Goal: Obtain resource: Download file/media

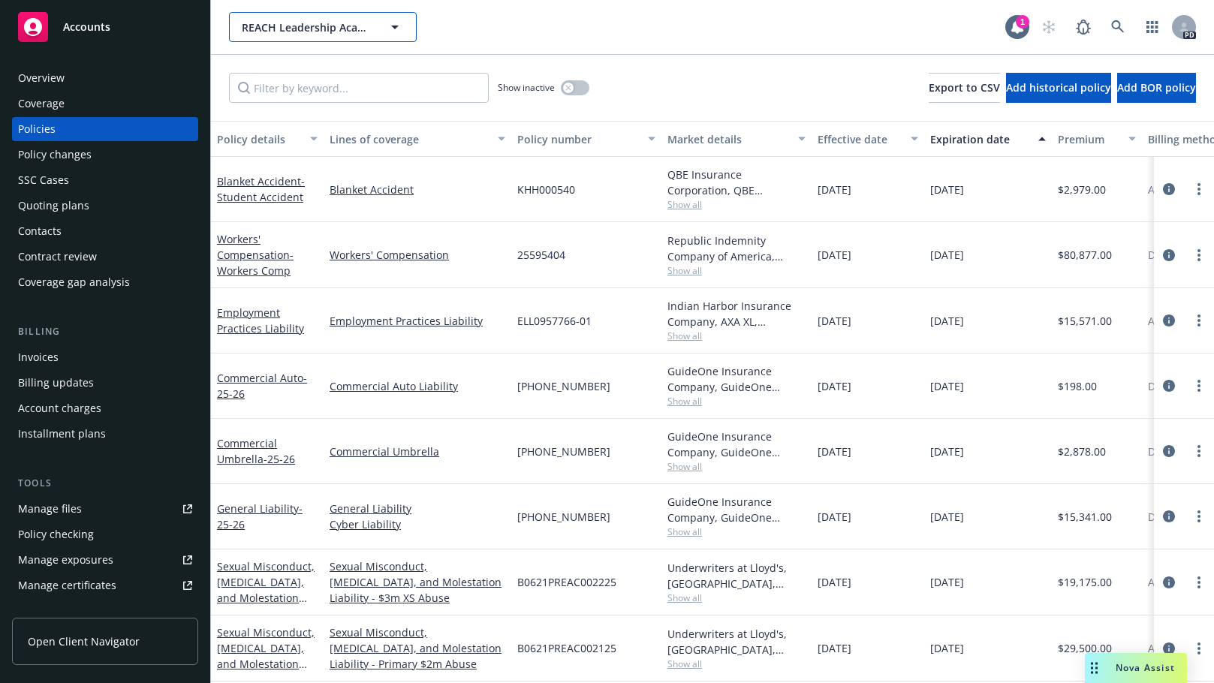
click at [330, 29] on span "REACH Leadership Academy" at bounding box center [307, 28] width 130 height 16
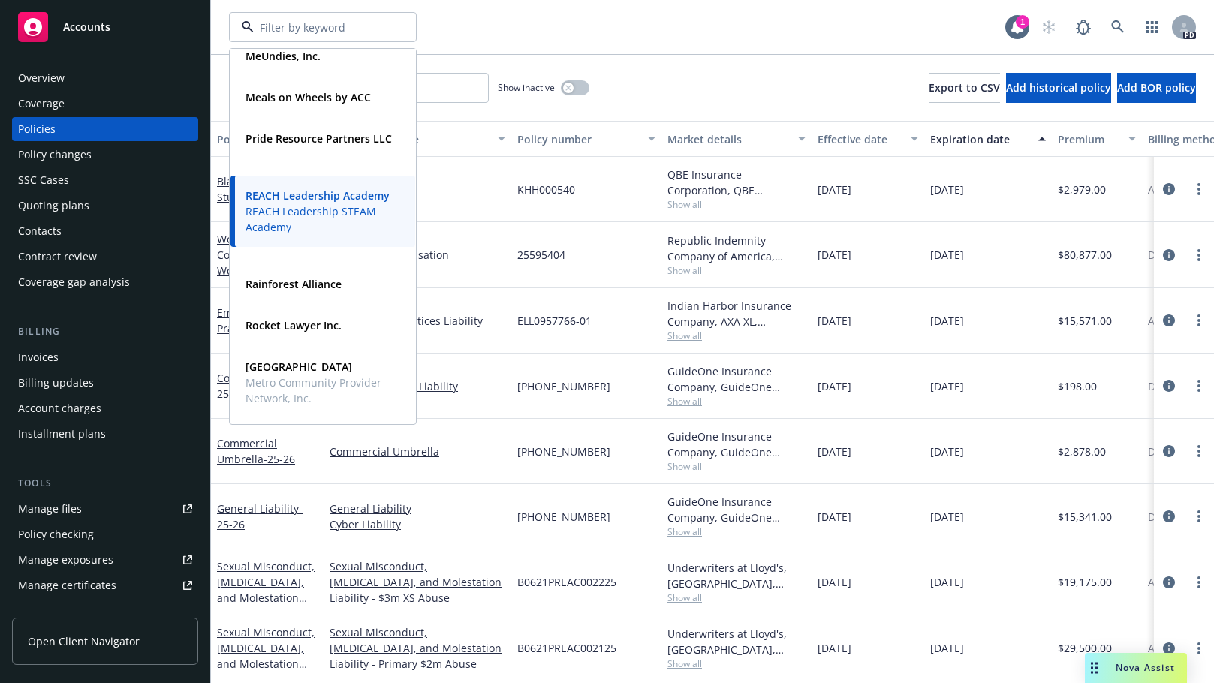
scroll to position [766, 0]
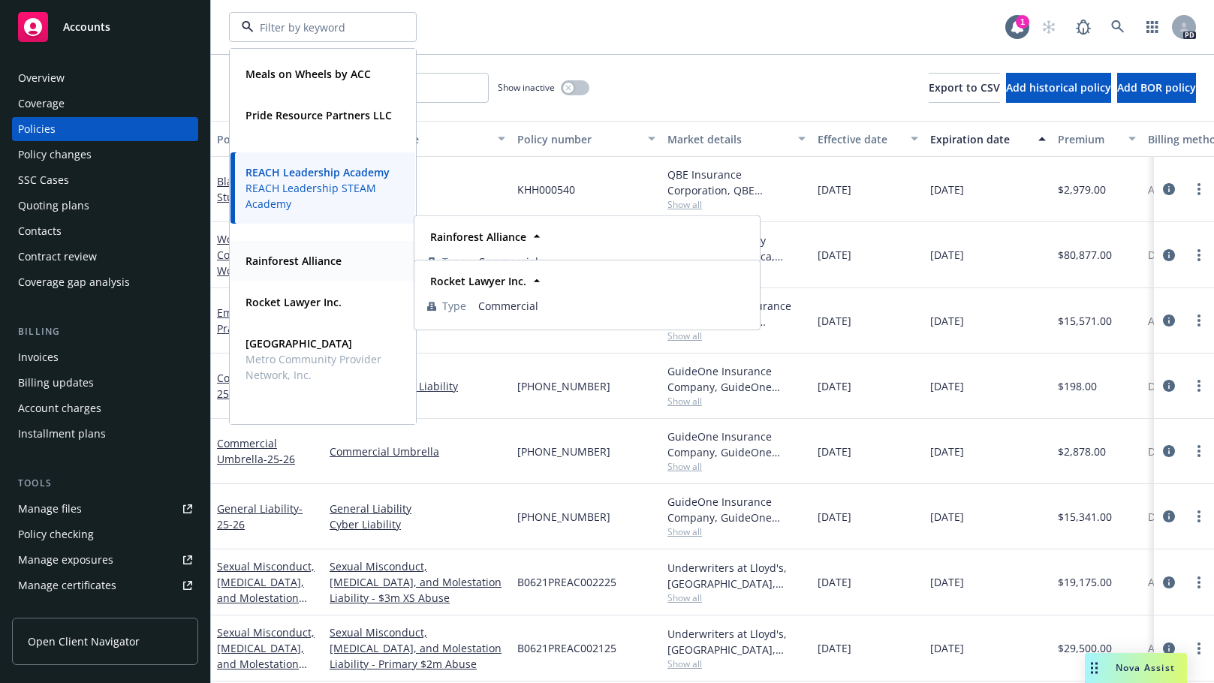
click at [267, 264] on strong "Rainforest Alliance" at bounding box center [293, 261] width 96 height 14
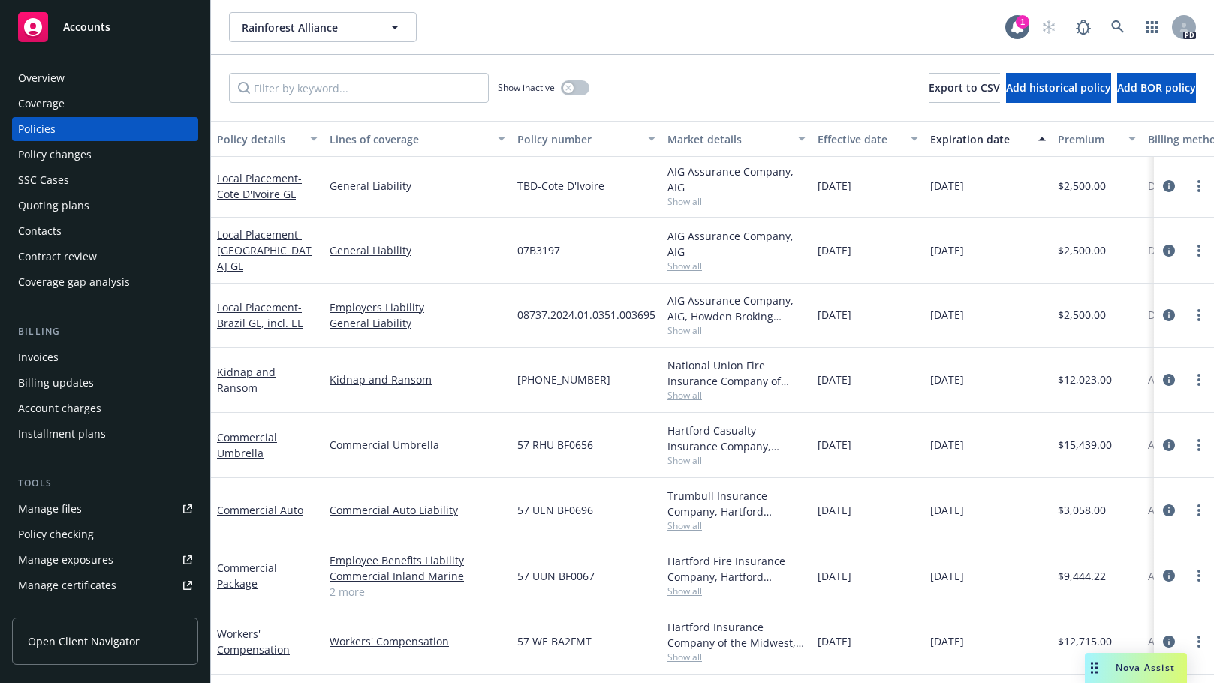
scroll to position [636, 0]
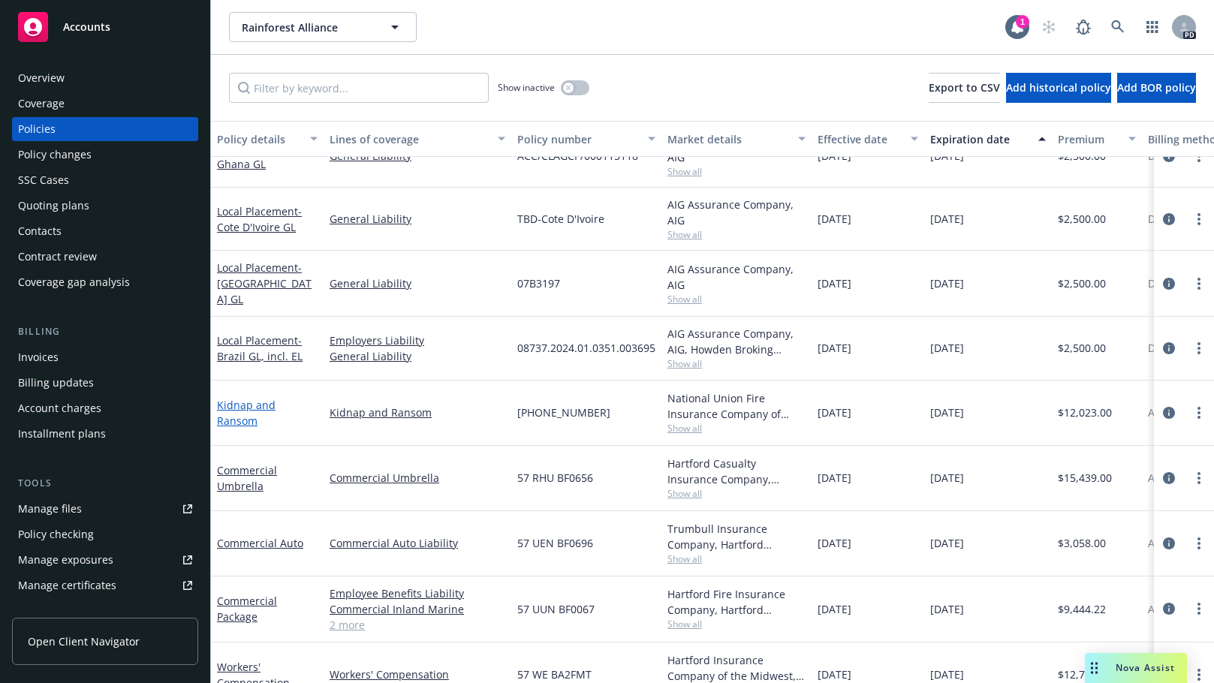
click at [267, 408] on link "Kidnap and Ransom" at bounding box center [246, 413] width 59 height 30
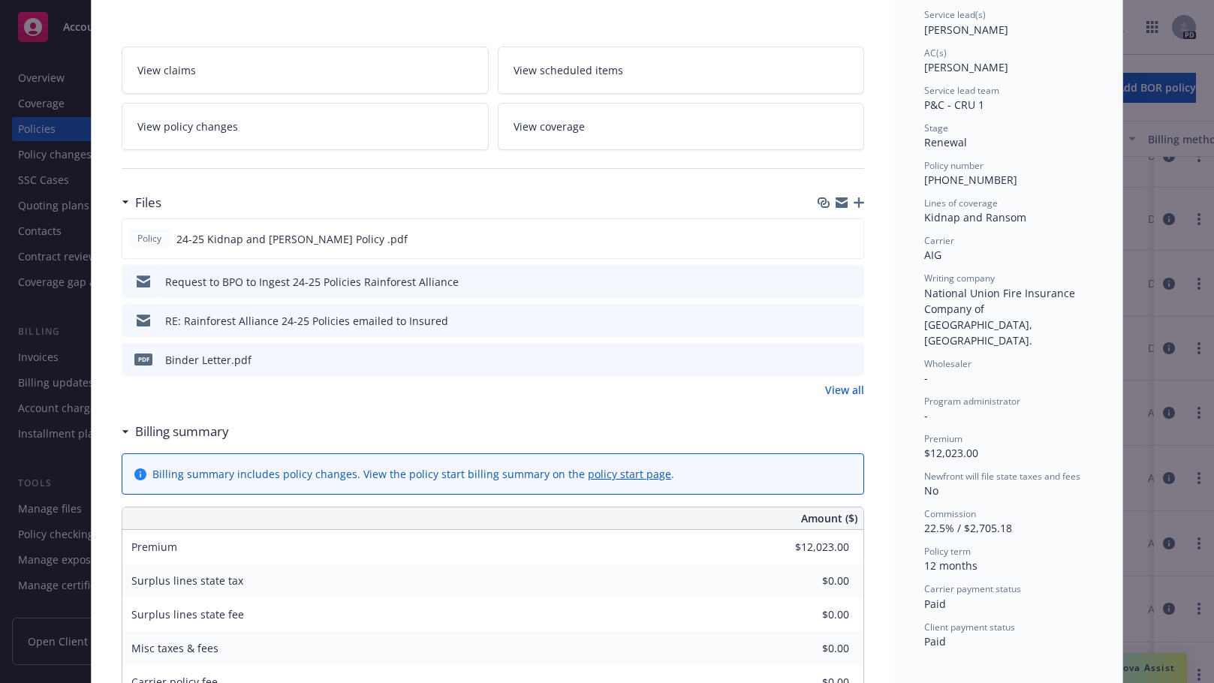
scroll to position [232, 0]
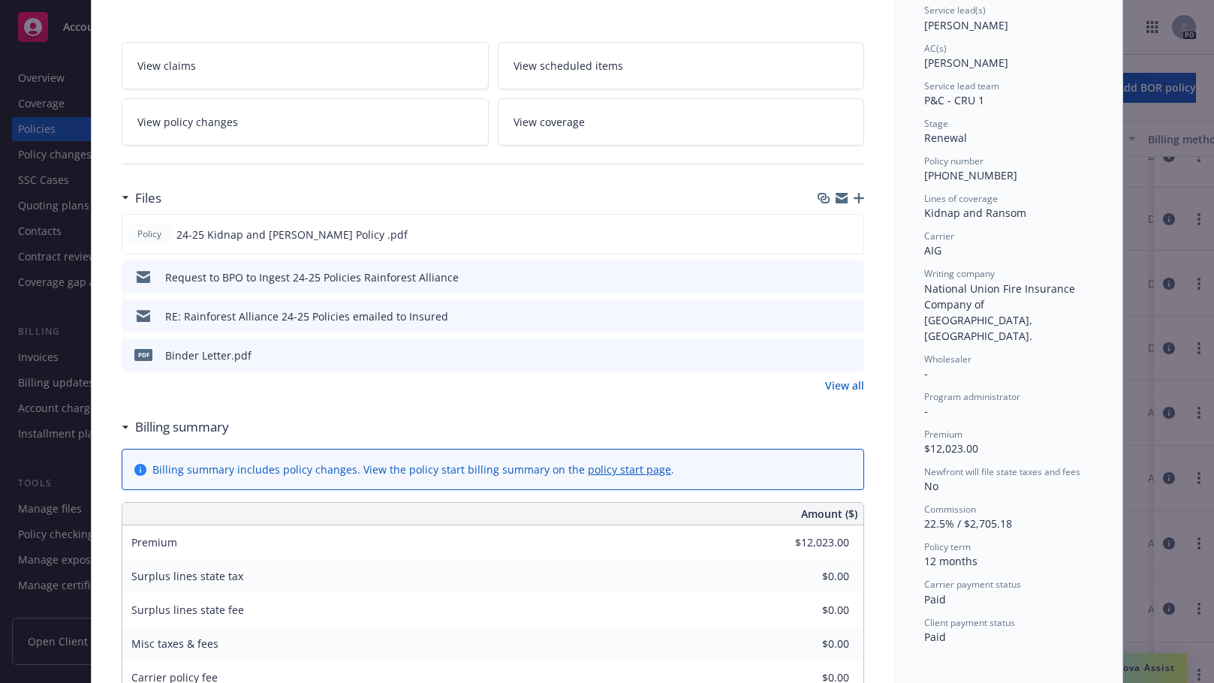
click at [835, 384] on link "View all" at bounding box center [844, 386] width 39 height 16
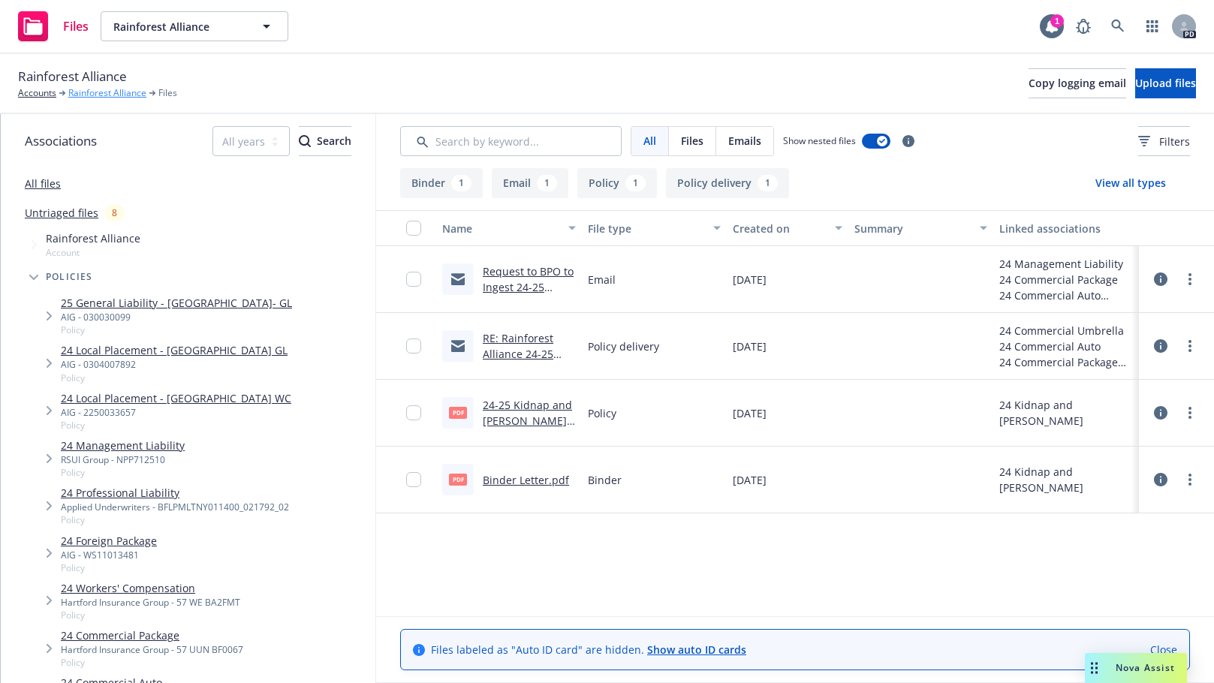
click at [110, 89] on link "Rainforest Alliance" at bounding box center [107, 93] width 78 height 14
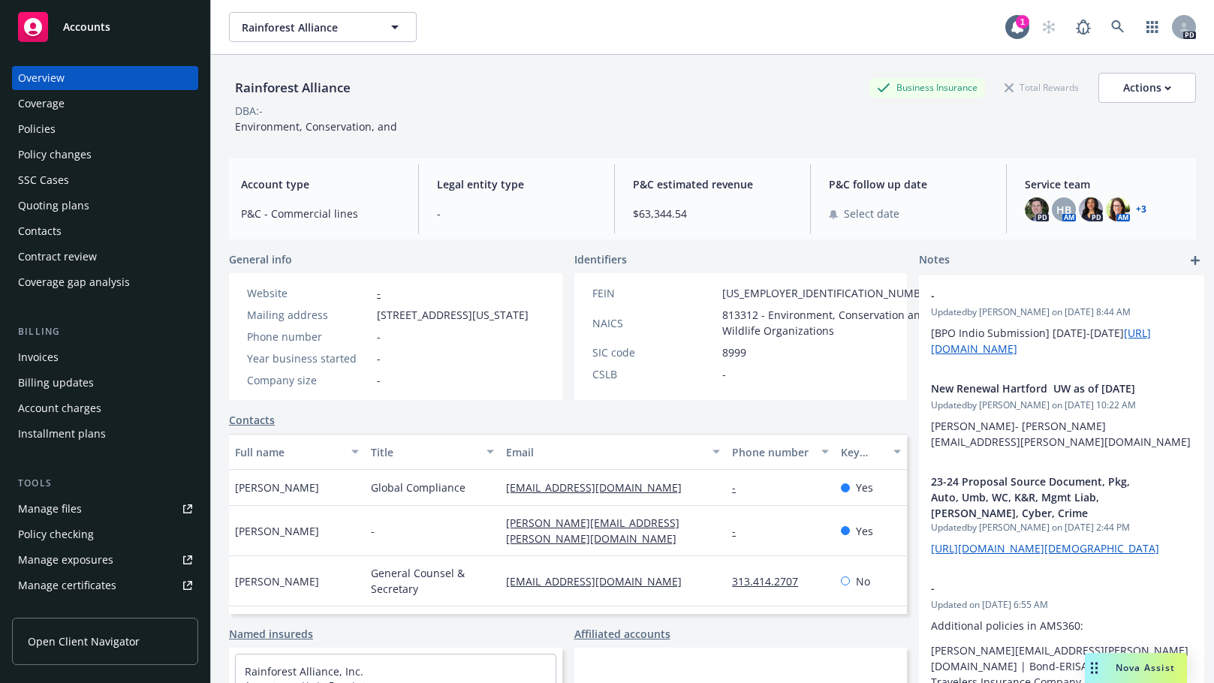
click at [41, 206] on div "Quoting plans" at bounding box center [53, 206] width 71 height 24
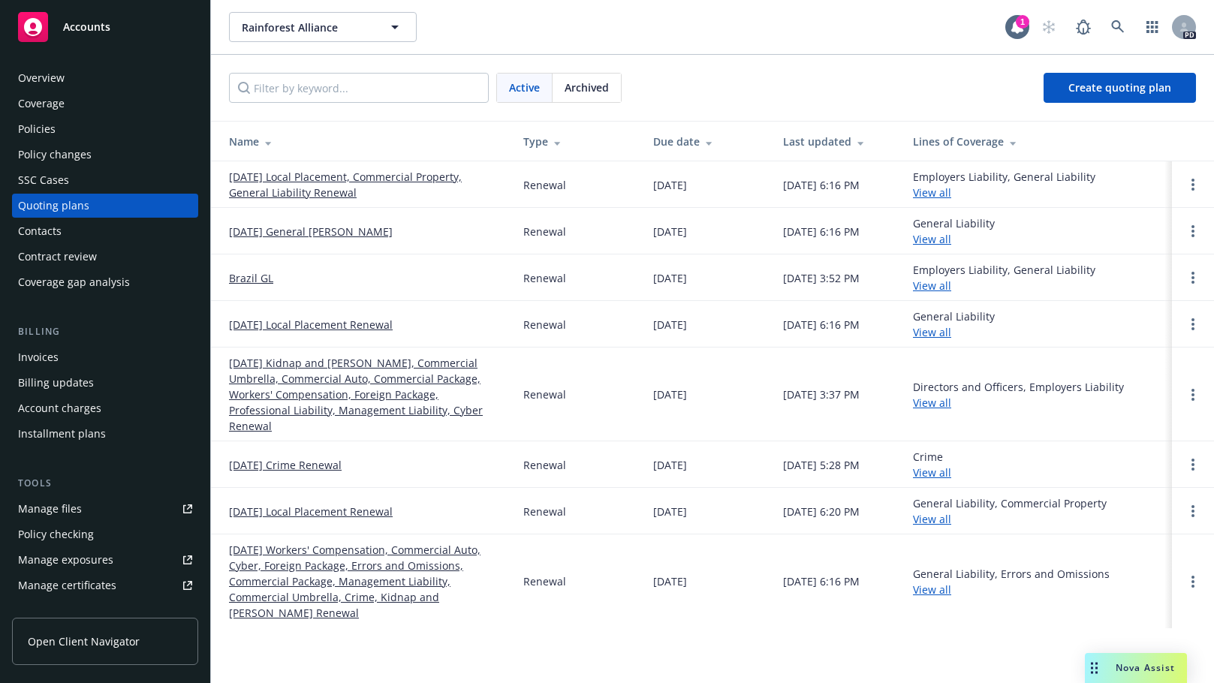
click at [261, 556] on link "10/01/24 Workers' Compensation, Commercial Auto, Cyber, Foreign Package, Errors…" at bounding box center [364, 581] width 270 height 79
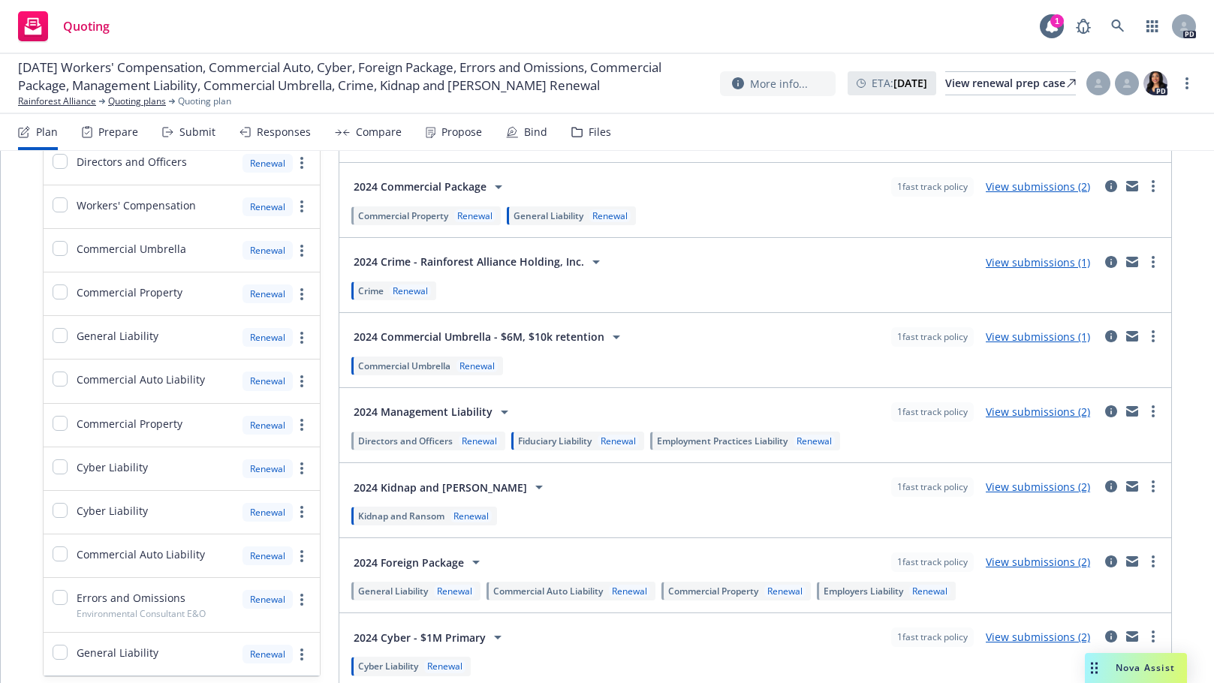
scroll to position [468, 0]
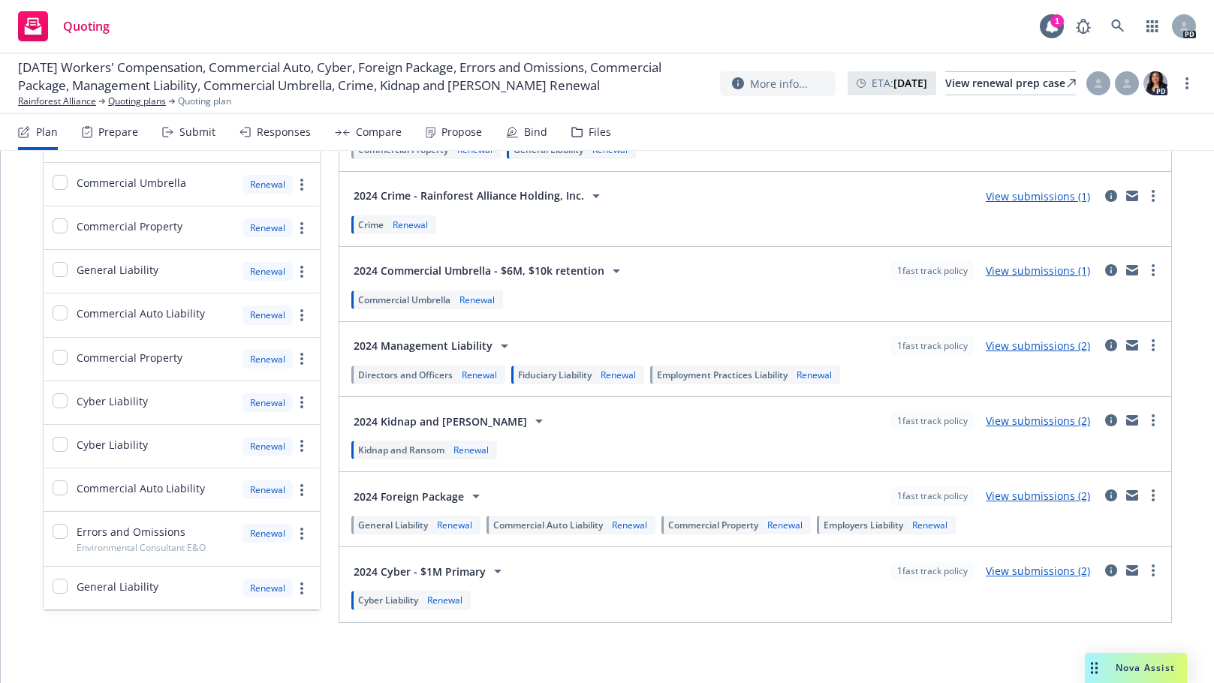
click at [1020, 419] on link "View submissions (2)" at bounding box center [1038, 421] width 104 height 14
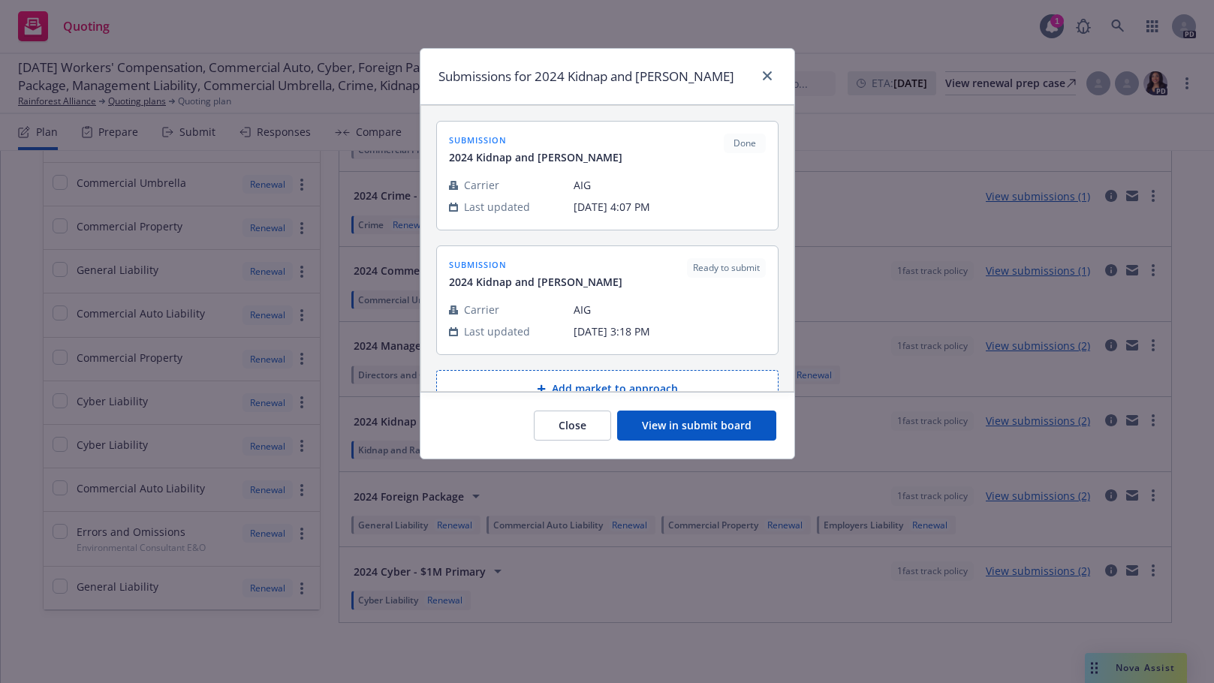
click at [1020, 419] on div "Submissions for 2024 Kidnap and Ransom submission 2024 Kidnap and Ransom Done C…" at bounding box center [607, 341] width 1214 height 683
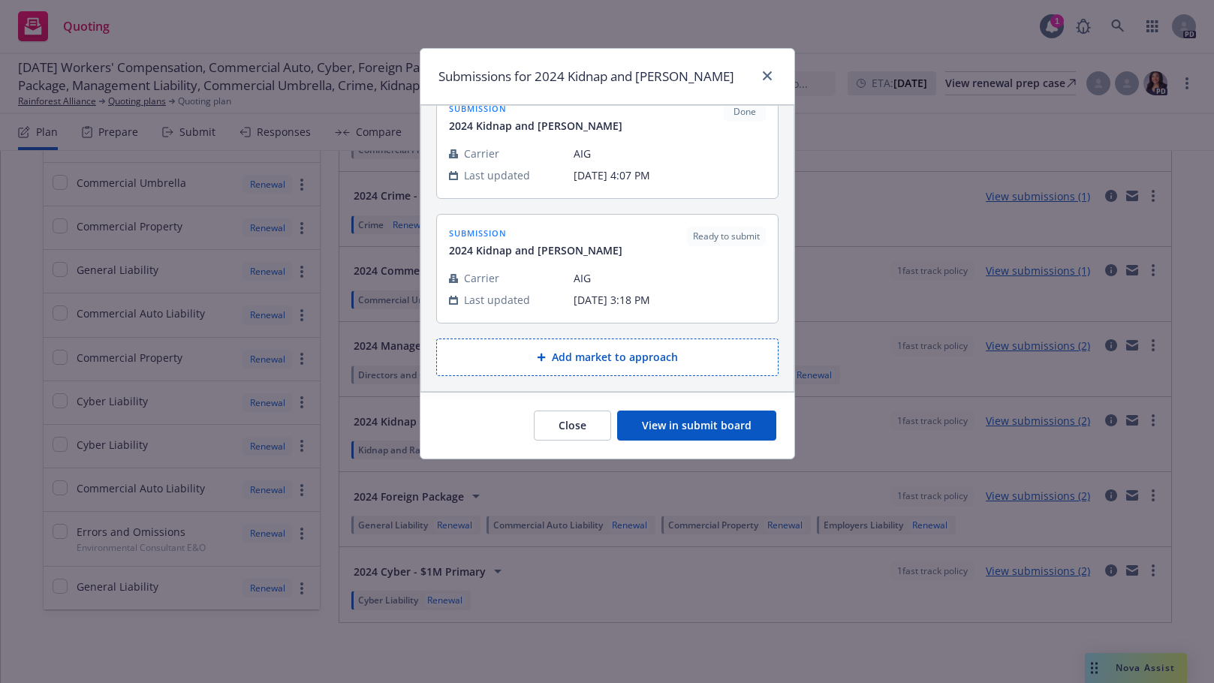
click at [680, 425] on button "View in submit board" at bounding box center [696, 426] width 159 height 30
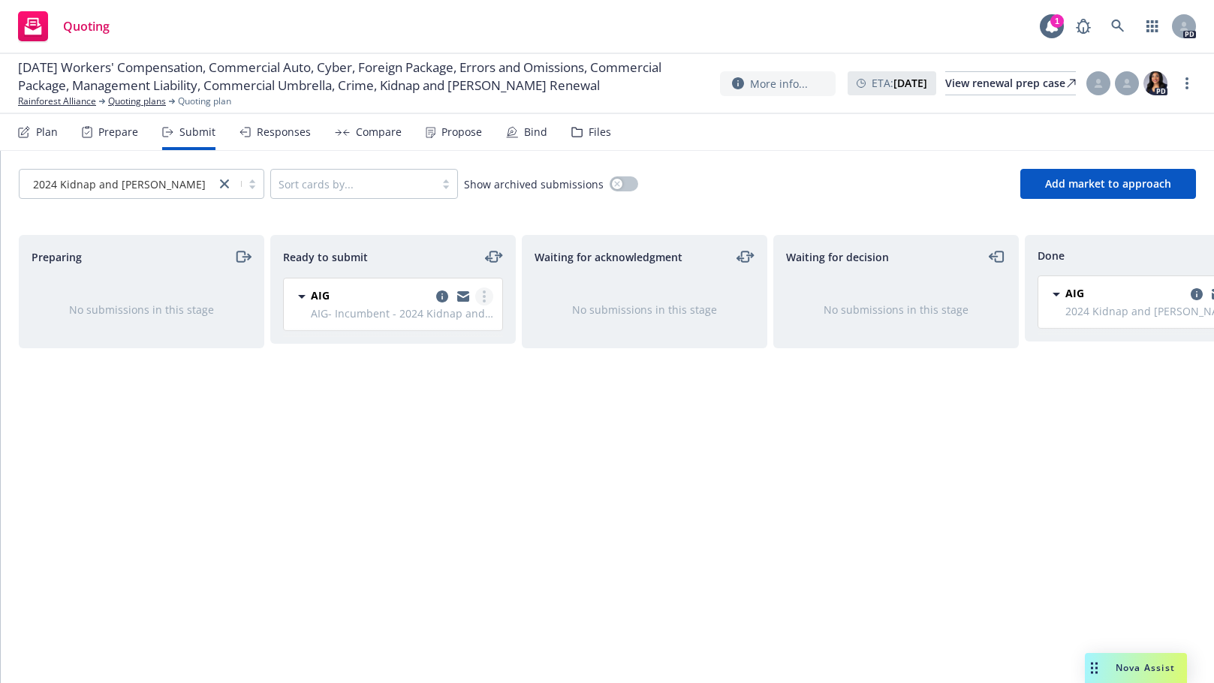
click at [486, 298] on link "more" at bounding box center [484, 297] width 18 height 18
click at [261, 398] on div "Preparing No submissions in this stage" at bounding box center [141, 443] width 245 height 417
click at [592, 131] on div "Files" at bounding box center [600, 132] width 23 height 12
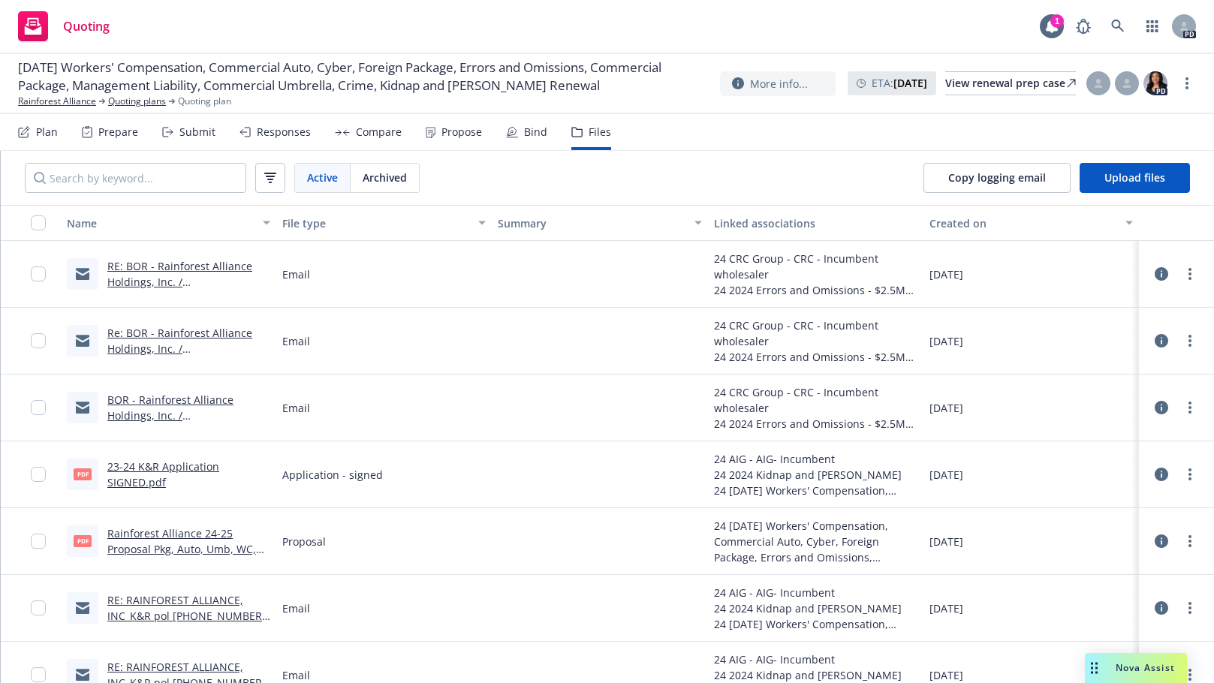
click at [382, 167] on div "Archived" at bounding box center [385, 178] width 68 height 29
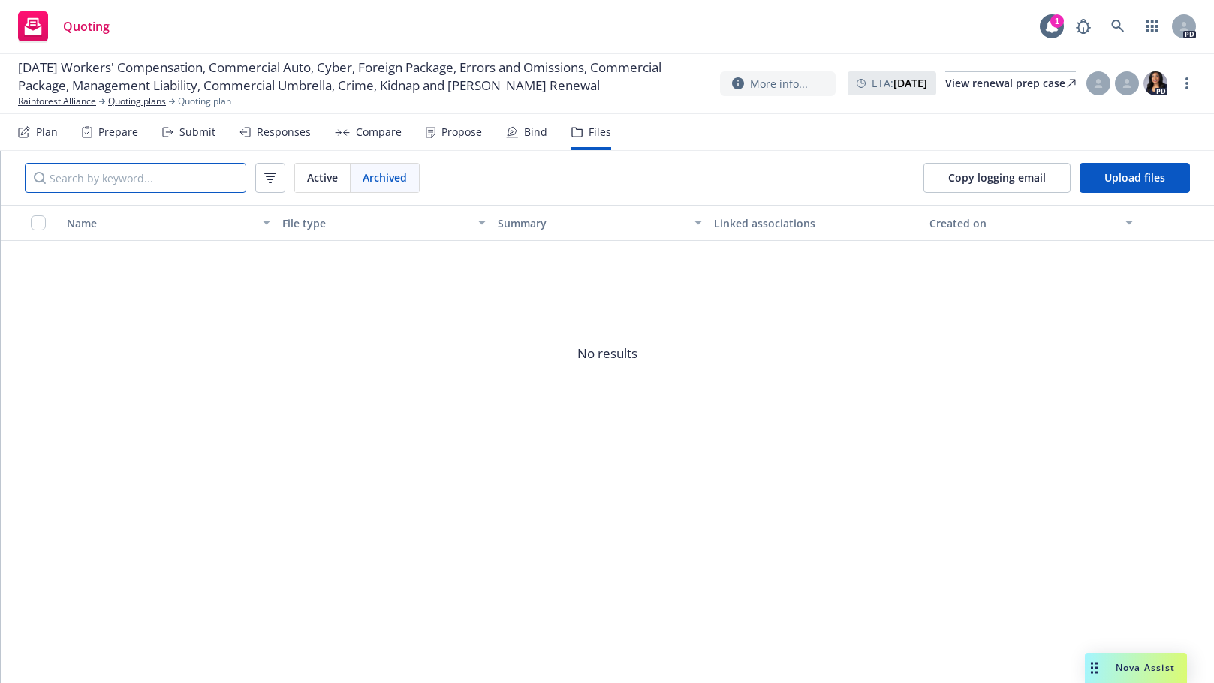
click at [97, 173] on input "Search by keyword..." at bounding box center [135, 178] width 221 height 30
drag, startPoint x: 98, startPoint y: 180, endPoint x: 121, endPoint y: 186, distance: 24.0
click at [64, 173] on input "Kidnap" at bounding box center [135, 178] width 221 height 30
click at [274, 173] on icon "button" at bounding box center [270, 174] width 12 height 2
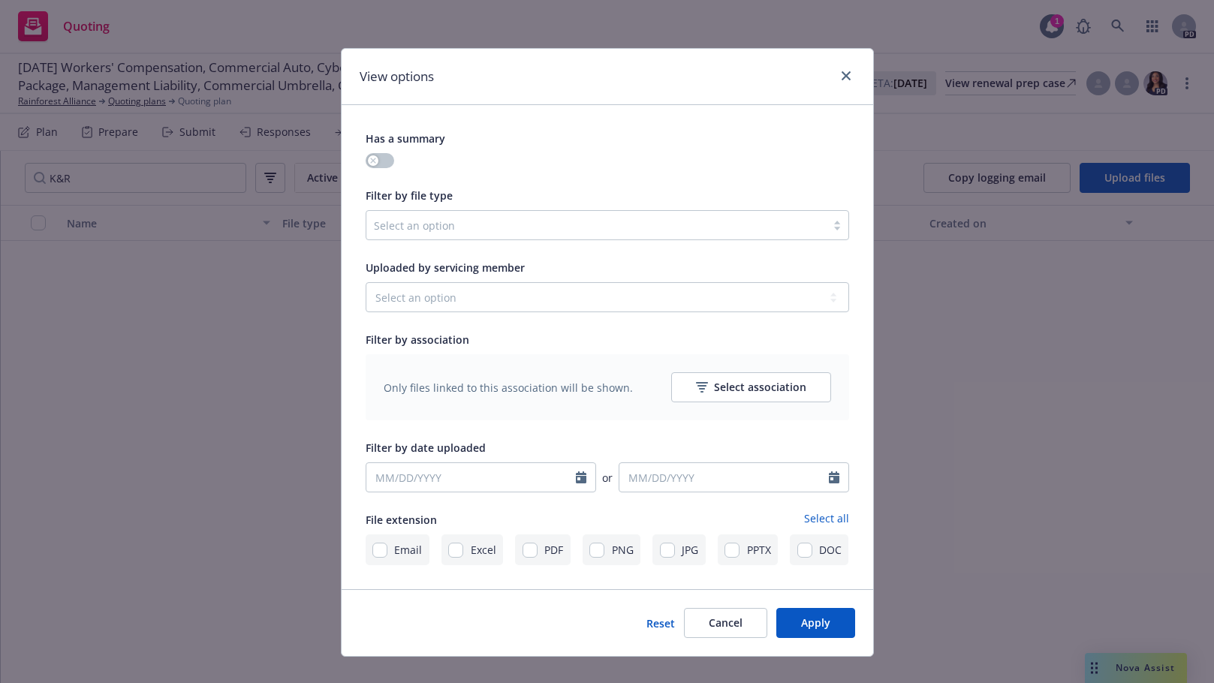
click at [212, 176] on div "View options Has a summary Filter by file type Select an option Uploaded by ser…" at bounding box center [607, 341] width 1214 height 683
click at [842, 73] on icon "close" at bounding box center [846, 75] width 9 height 9
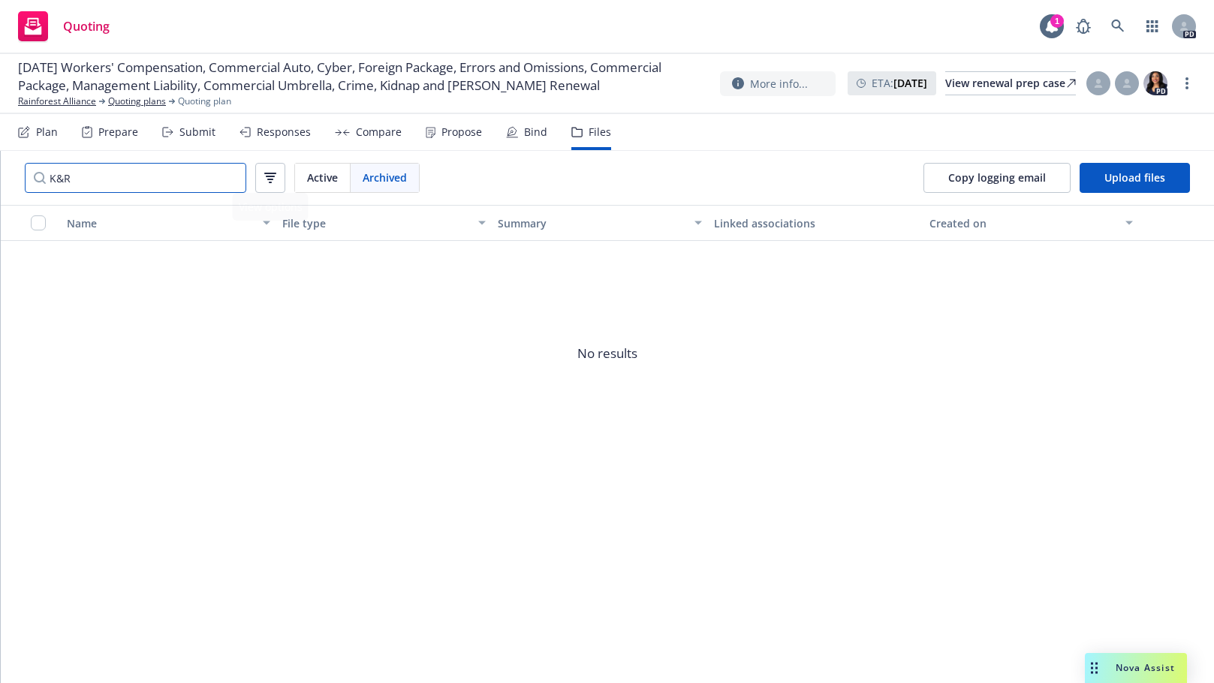
click at [109, 179] on input "K&R" at bounding box center [135, 178] width 221 height 30
drag, startPoint x: 102, startPoint y: 182, endPoint x: 47, endPoint y: 174, distance: 55.3
click at [47, 174] on input "K&R" at bounding box center [135, 178] width 221 height 30
type input "kidnap"
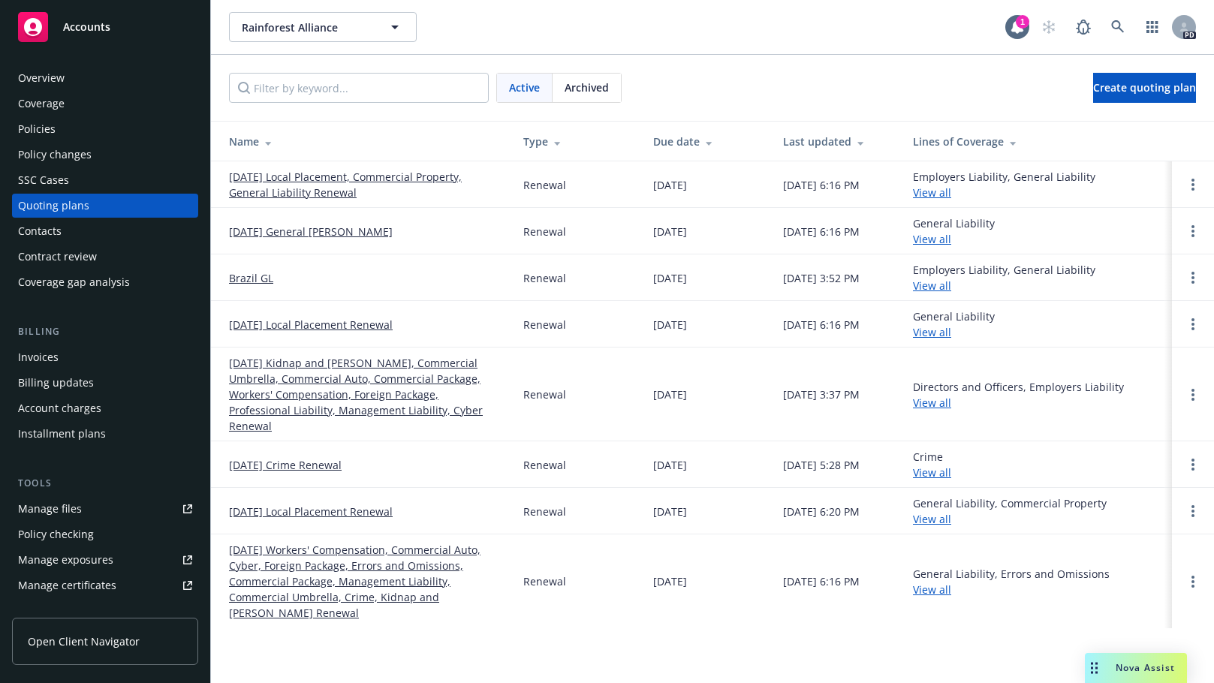
click at [50, 507] on div "Manage files" at bounding box center [50, 509] width 64 height 24
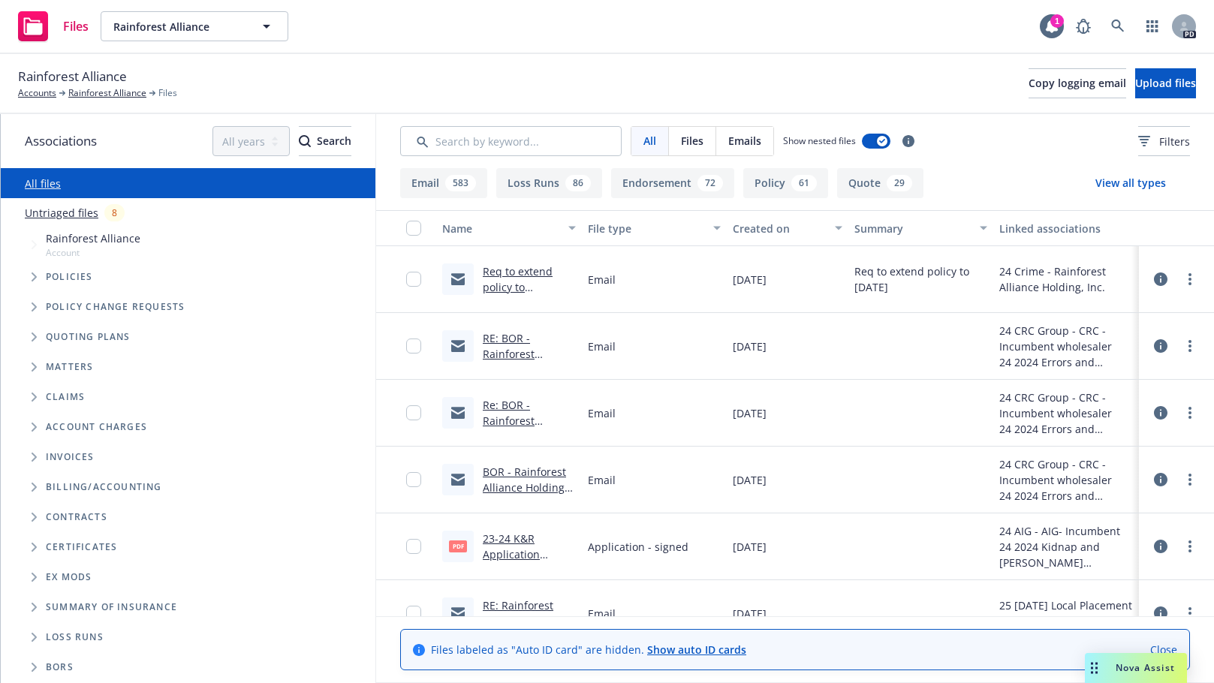
click at [34, 342] on span "Tree Example" at bounding box center [34, 337] width 24 height 24
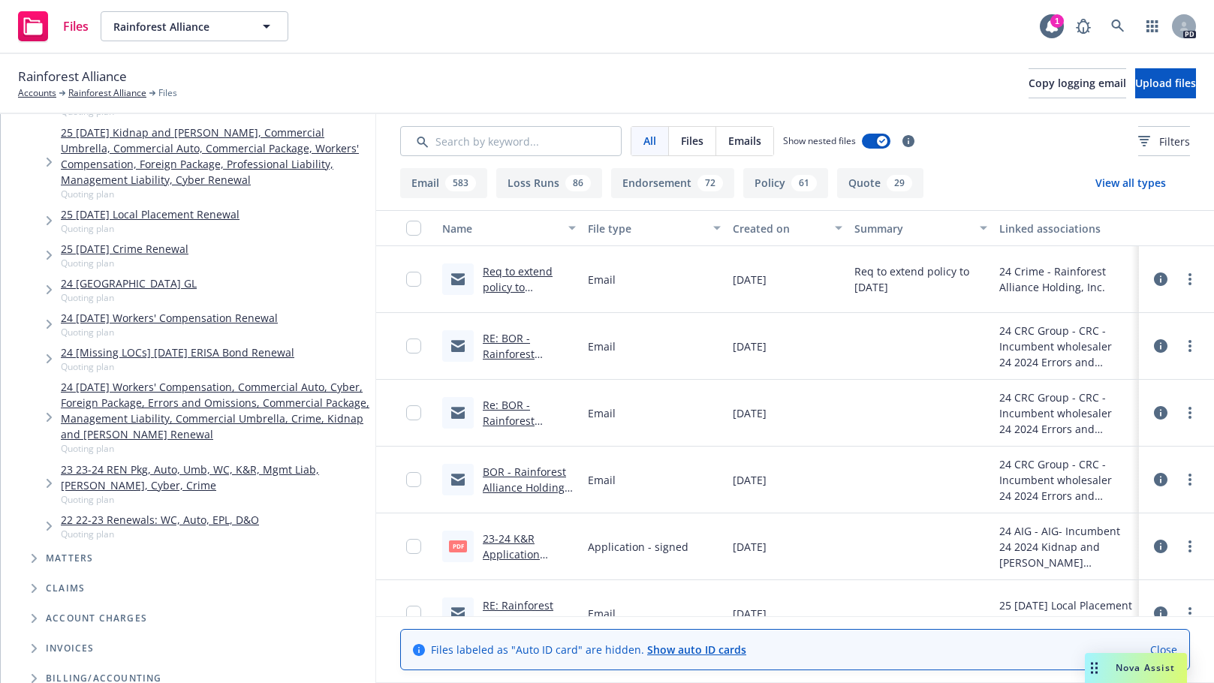
scroll to position [374, 0]
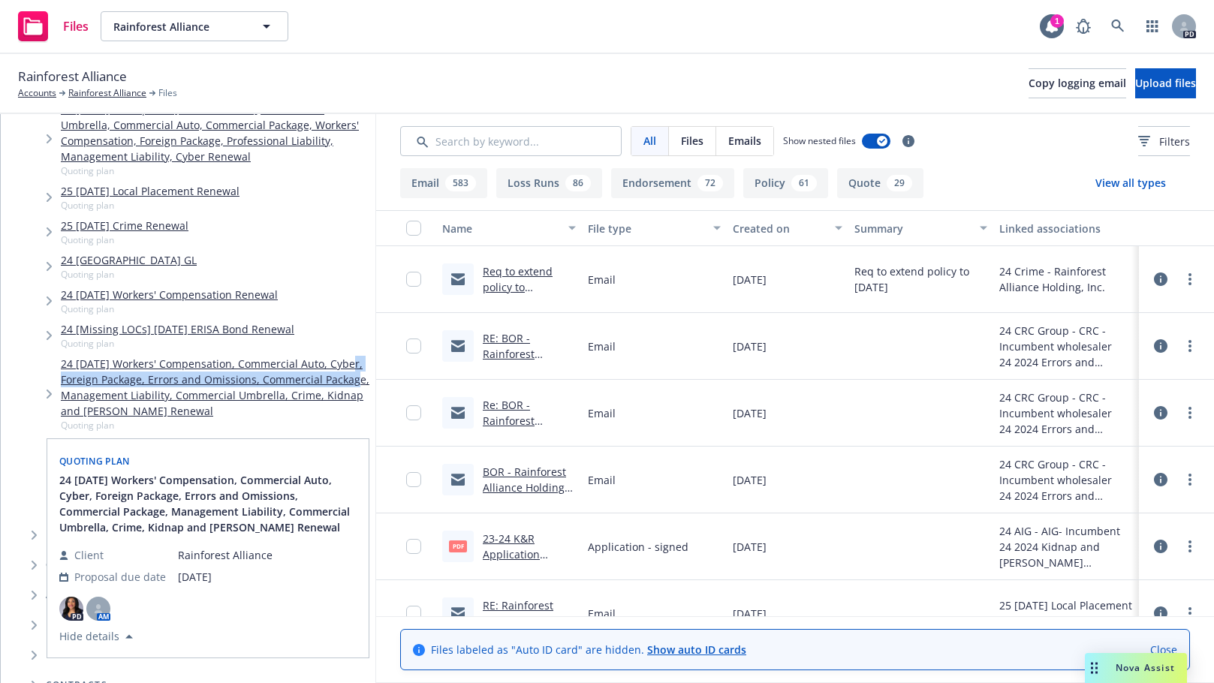
click at [81, 389] on link "24 10/01/24 Workers' Compensation, Commercial Auto, Cyber, Foreign Package, Err…" at bounding box center [215, 387] width 309 height 63
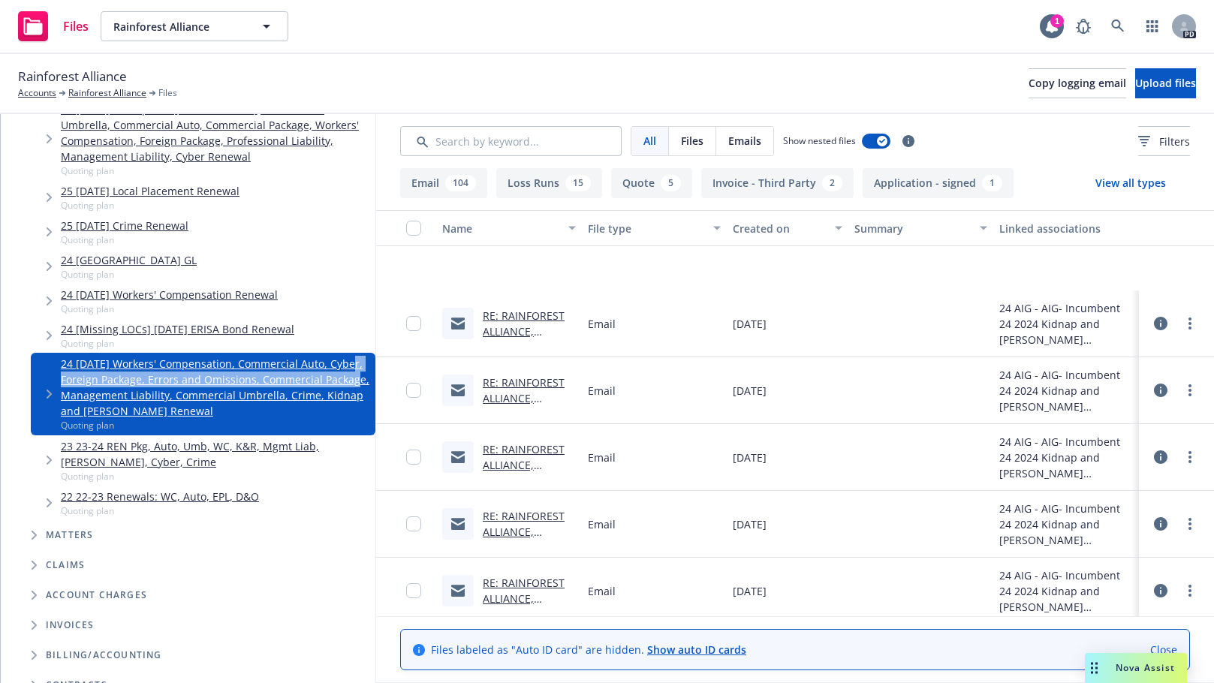
scroll to position [1263, 0]
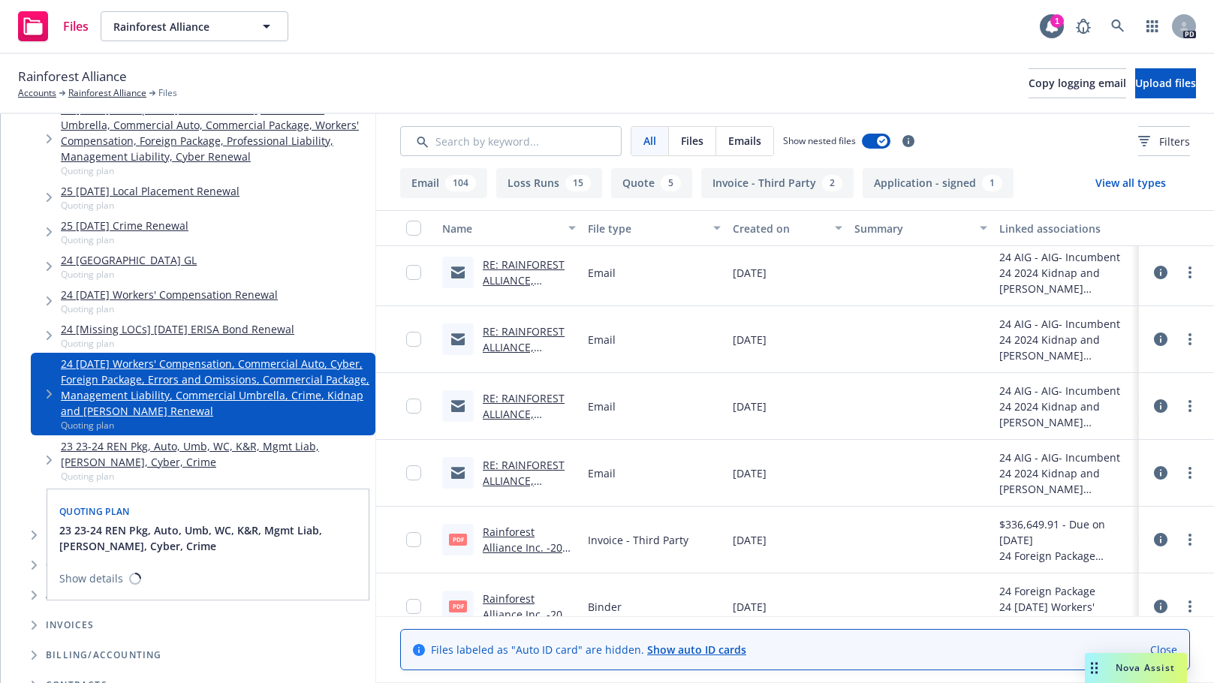
click at [128, 447] on link "23 23-24 REN Pkg, Auto, Umb, WC, K&R, Mgmt Liab, [PERSON_NAME], Cyber, Crime" at bounding box center [215, 454] width 309 height 32
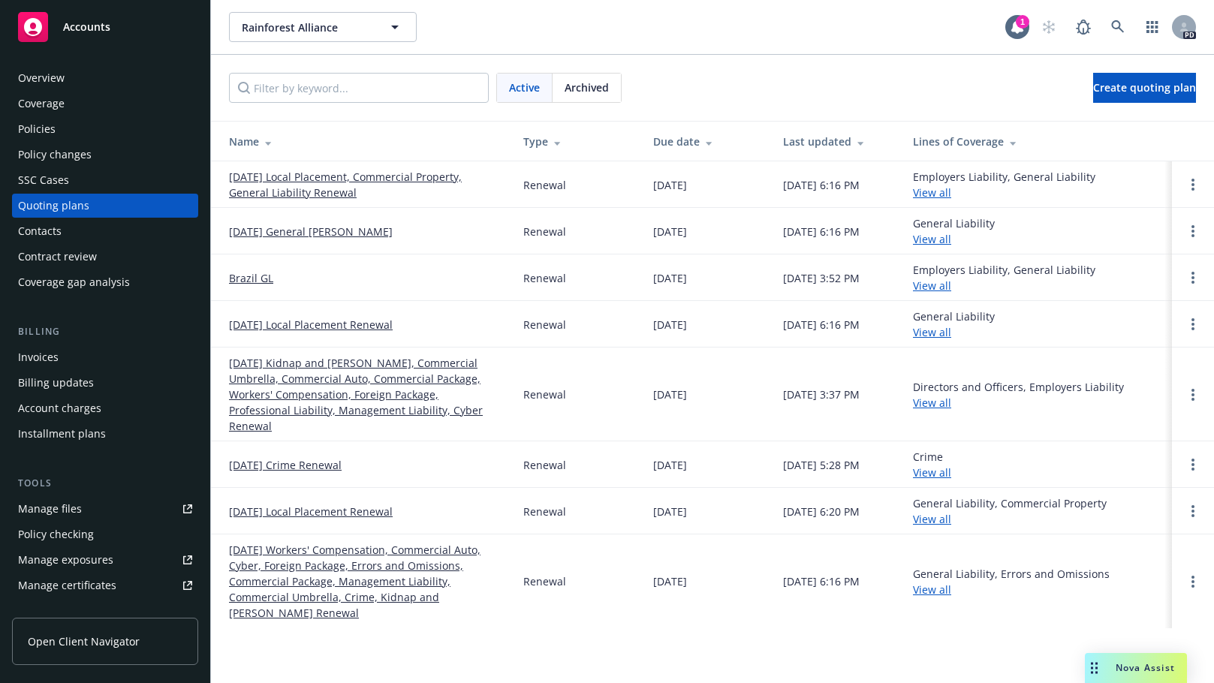
click at [29, 128] on div "Policies" at bounding box center [37, 129] width 38 height 24
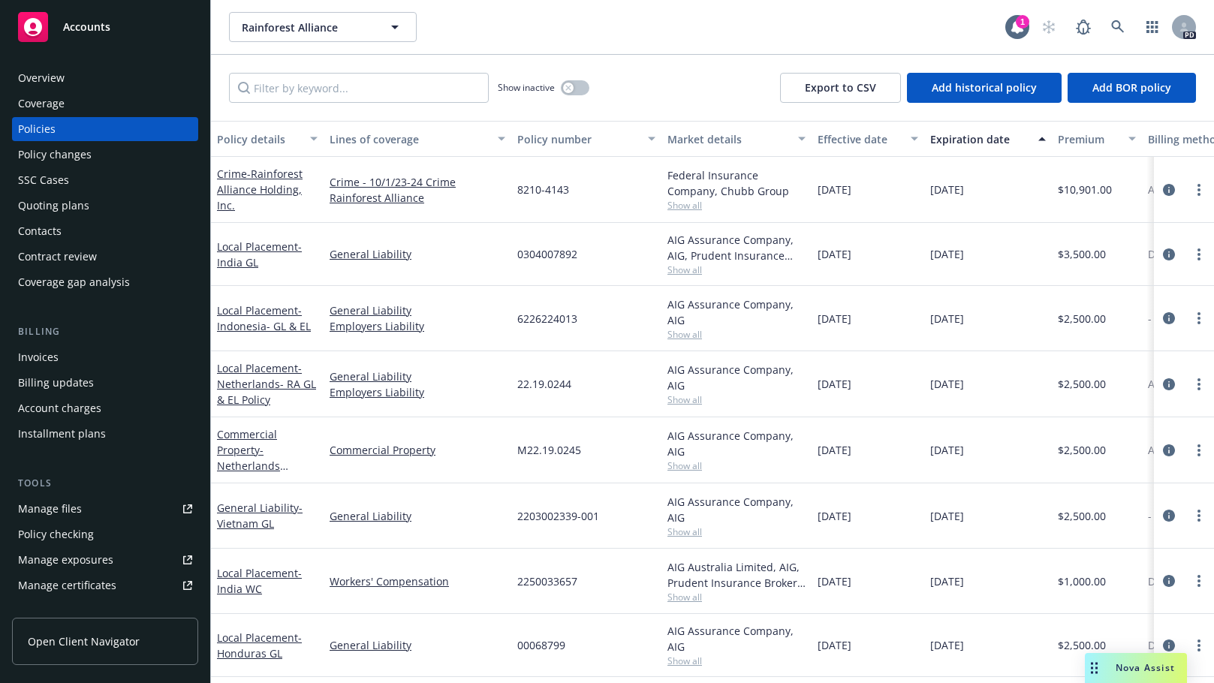
click at [43, 512] on div "Manage files" at bounding box center [50, 509] width 64 height 24
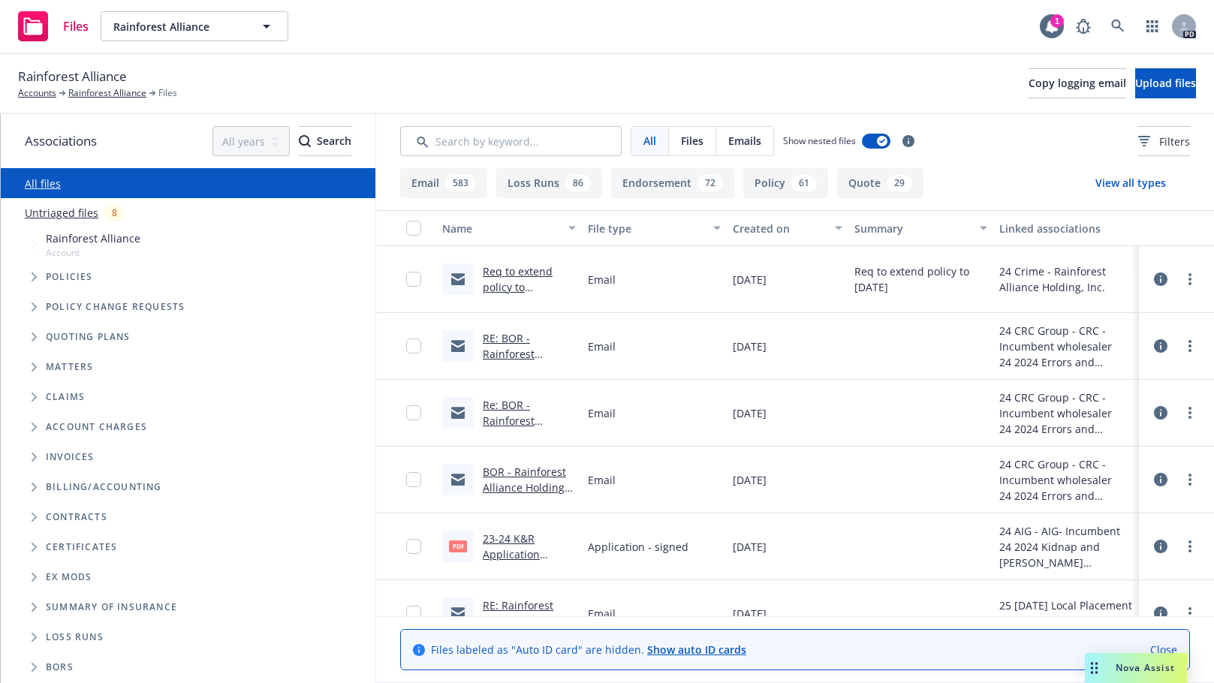
click at [45, 336] on span "Tree Example" at bounding box center [34, 337] width 24 height 24
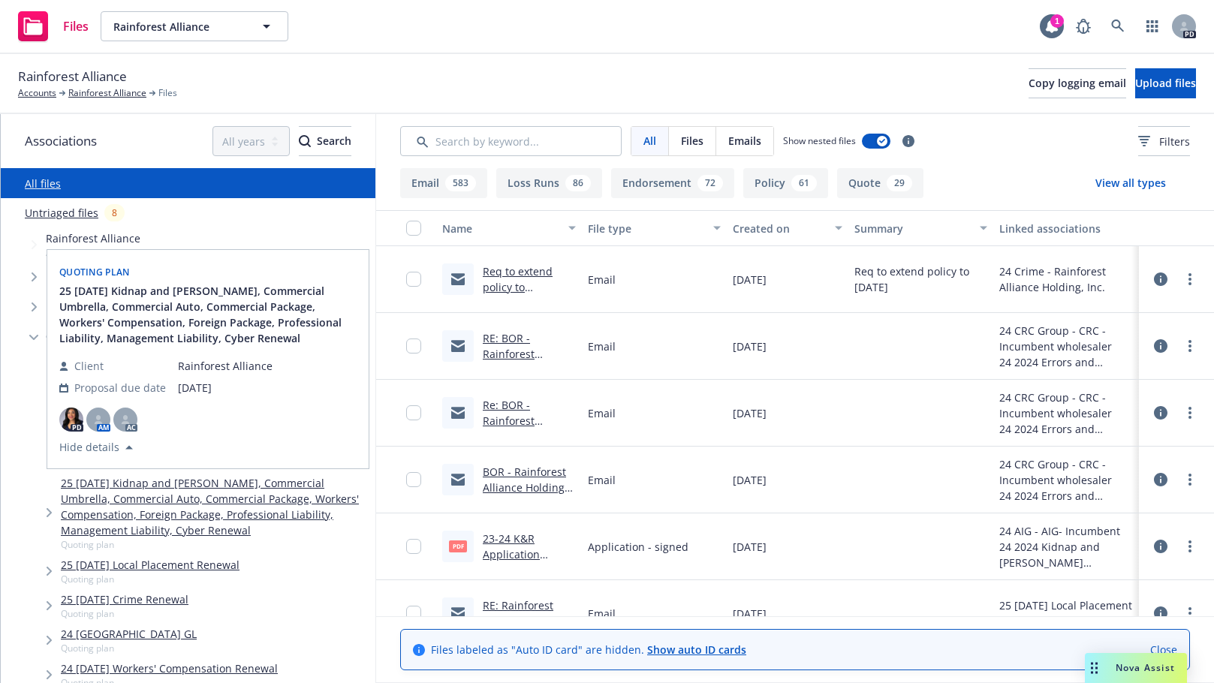
click at [102, 492] on link "25 11/01/25 Kidnap and Ransom, Commercial Umbrella, Commercial Auto, Commercial…" at bounding box center [215, 506] width 309 height 63
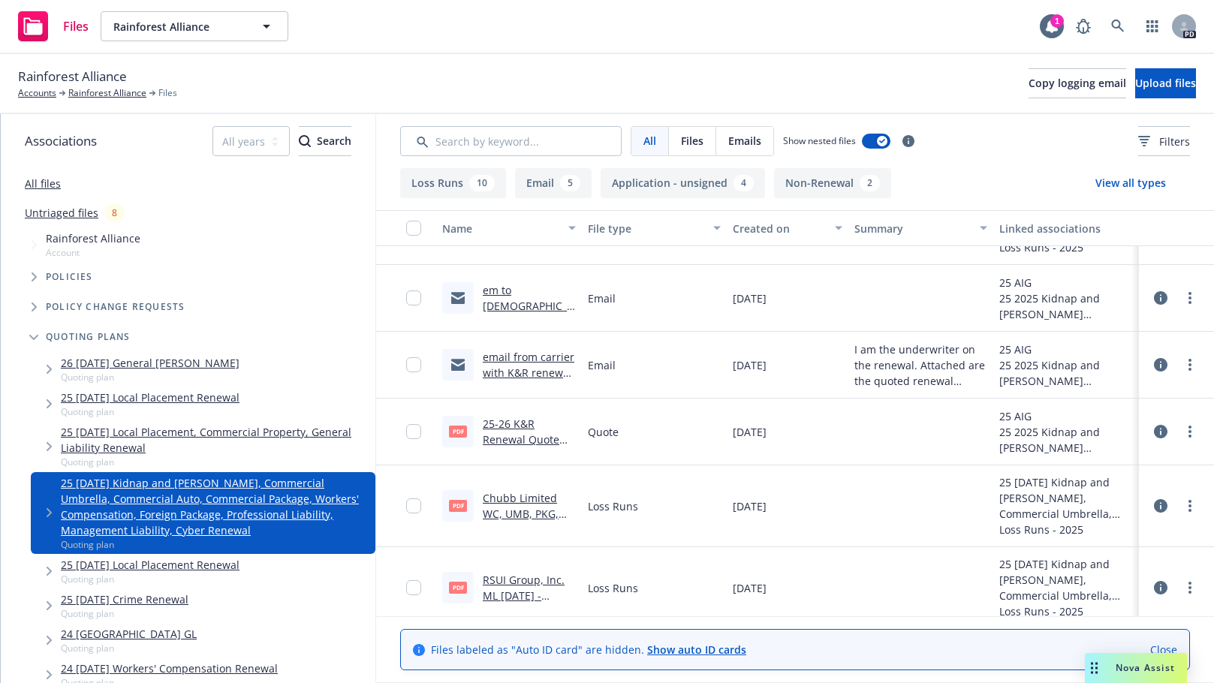
scroll to position [788, 0]
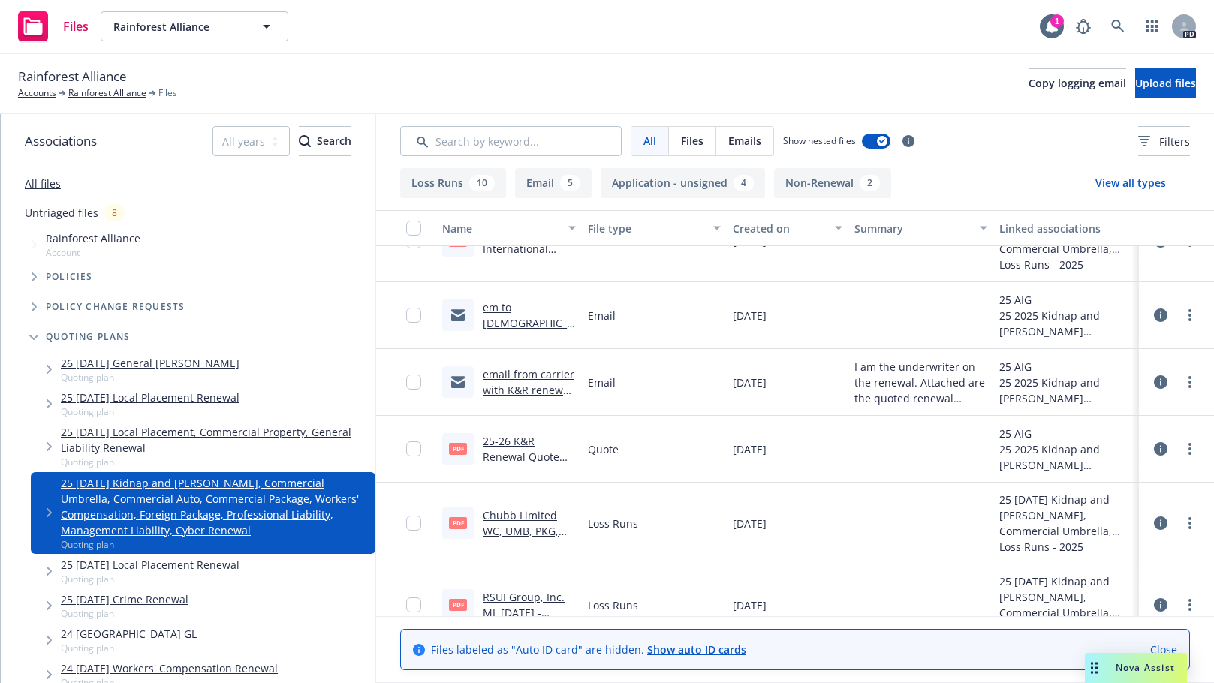
click at [513, 376] on link "email from carrier with K&R renewal quote" at bounding box center [529, 390] width 92 height 46
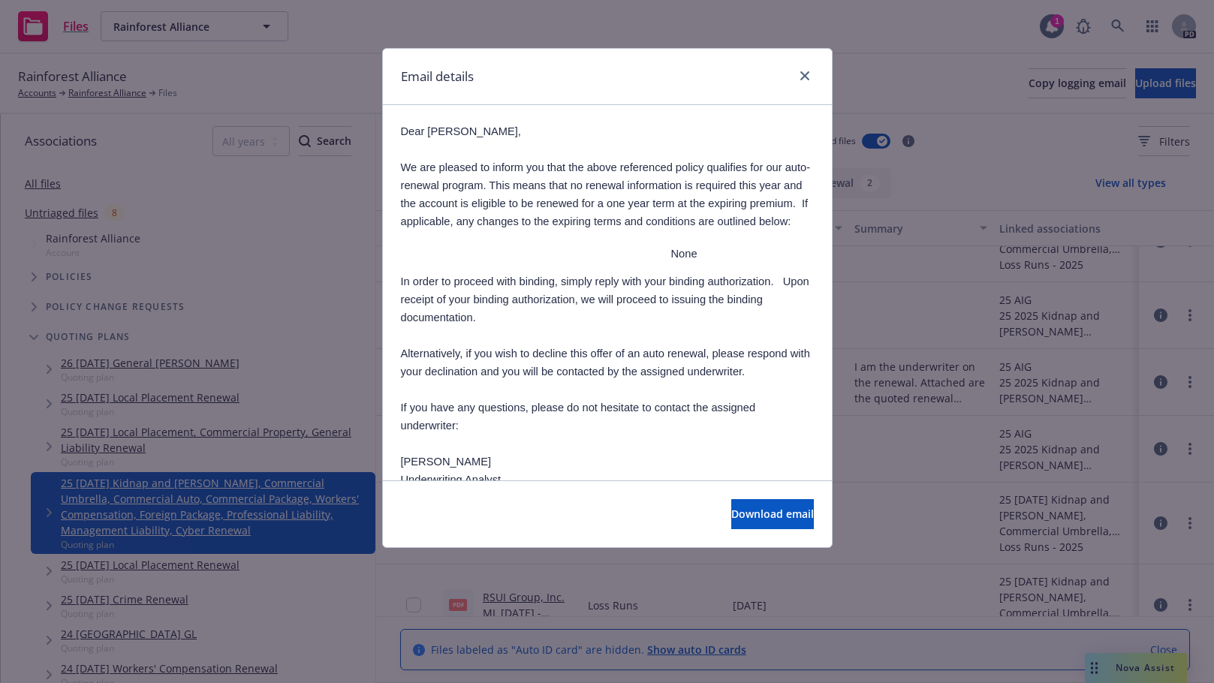
scroll to position [498, 0]
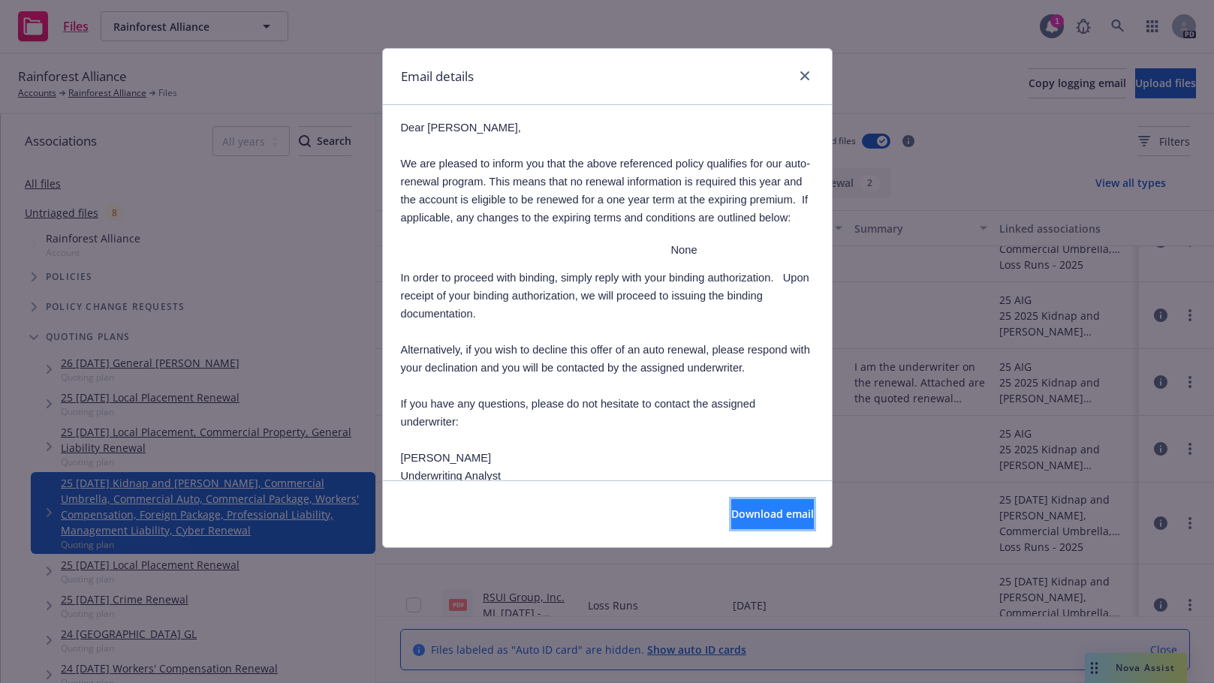
click at [731, 510] on span "Download email" at bounding box center [772, 514] width 83 height 14
drag, startPoint x: 806, startPoint y: 75, endPoint x: 796, endPoint y: 75, distance: 10.5
click at [806, 75] on icon "close" at bounding box center [804, 75] width 9 height 9
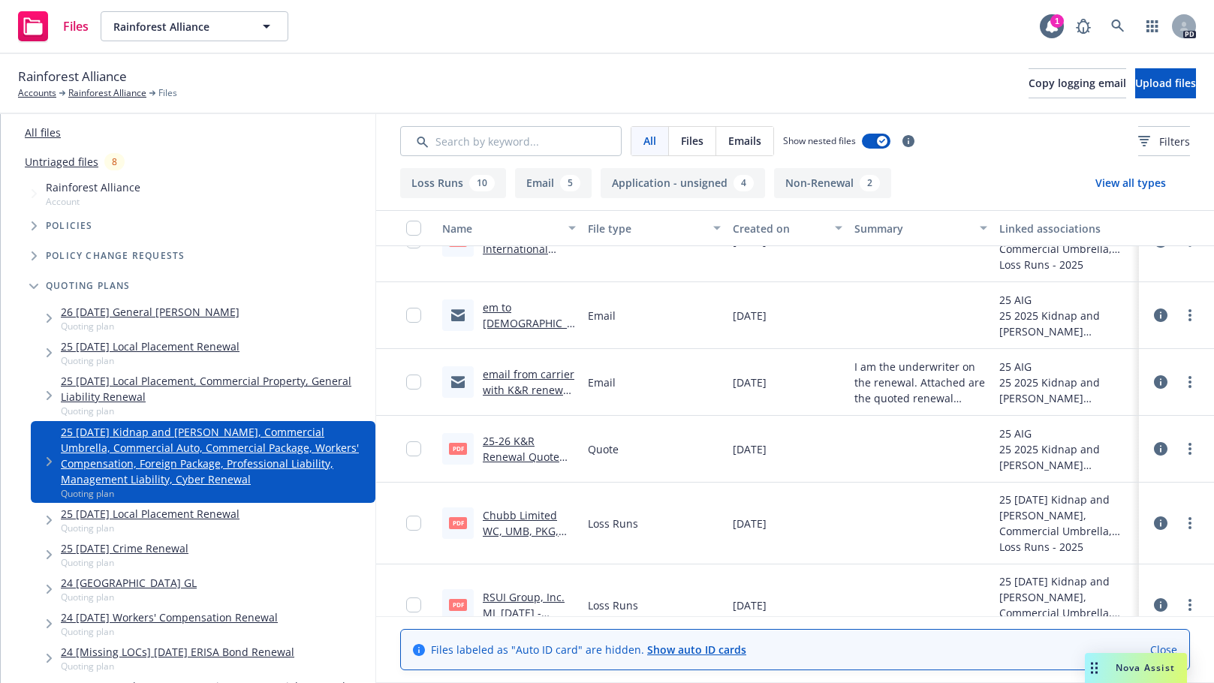
scroll to position [86, 0]
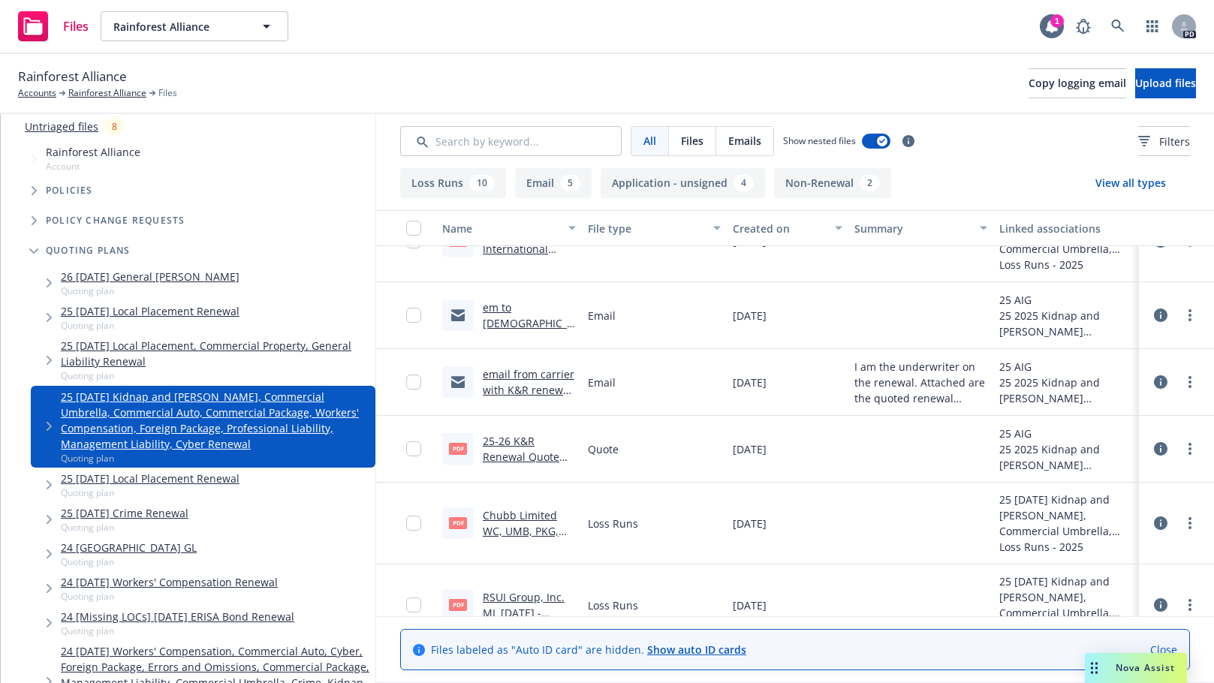
click at [57, 186] on span "Policies" at bounding box center [69, 190] width 47 height 9
click at [35, 192] on icon "Tree Example" at bounding box center [35, 190] width 6 height 9
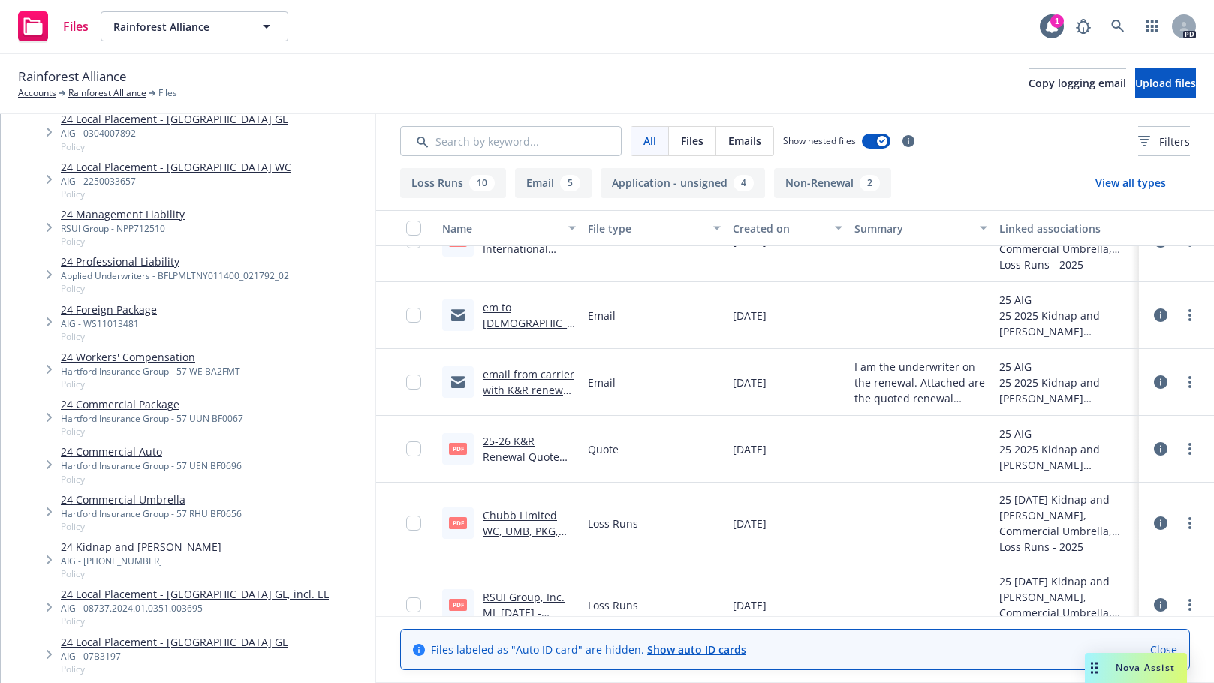
scroll to position [236, 0]
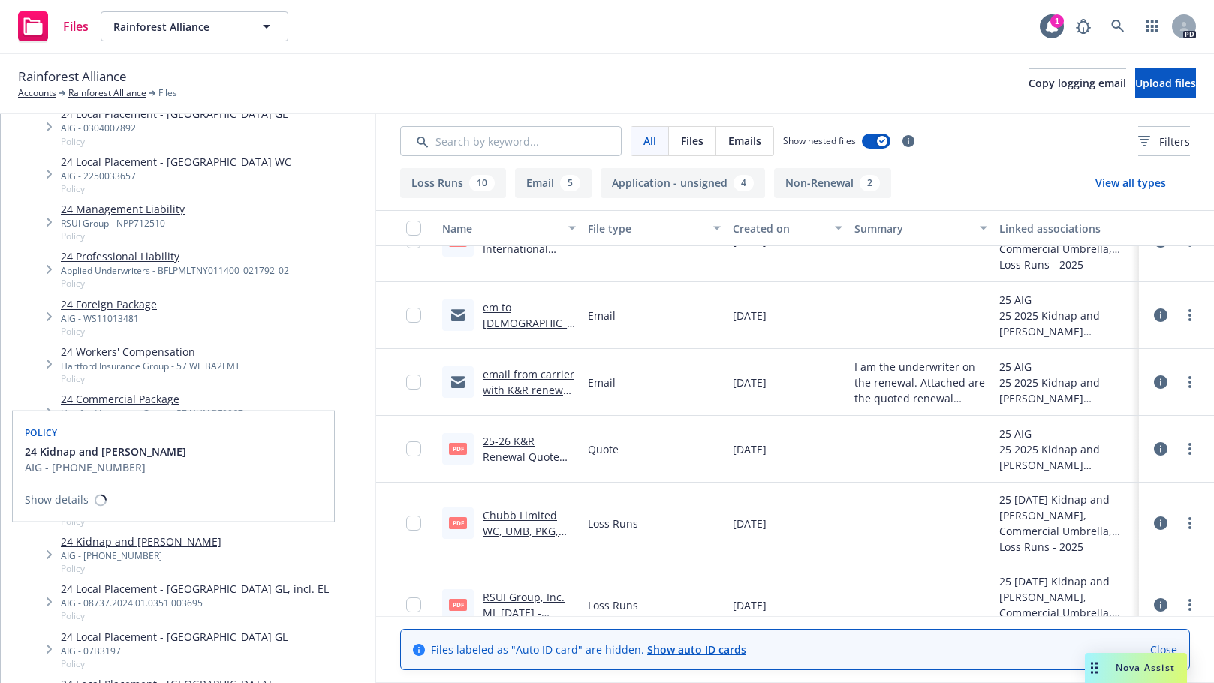
click at [85, 538] on link "24 Kidnap and Ransom" at bounding box center [141, 542] width 161 height 16
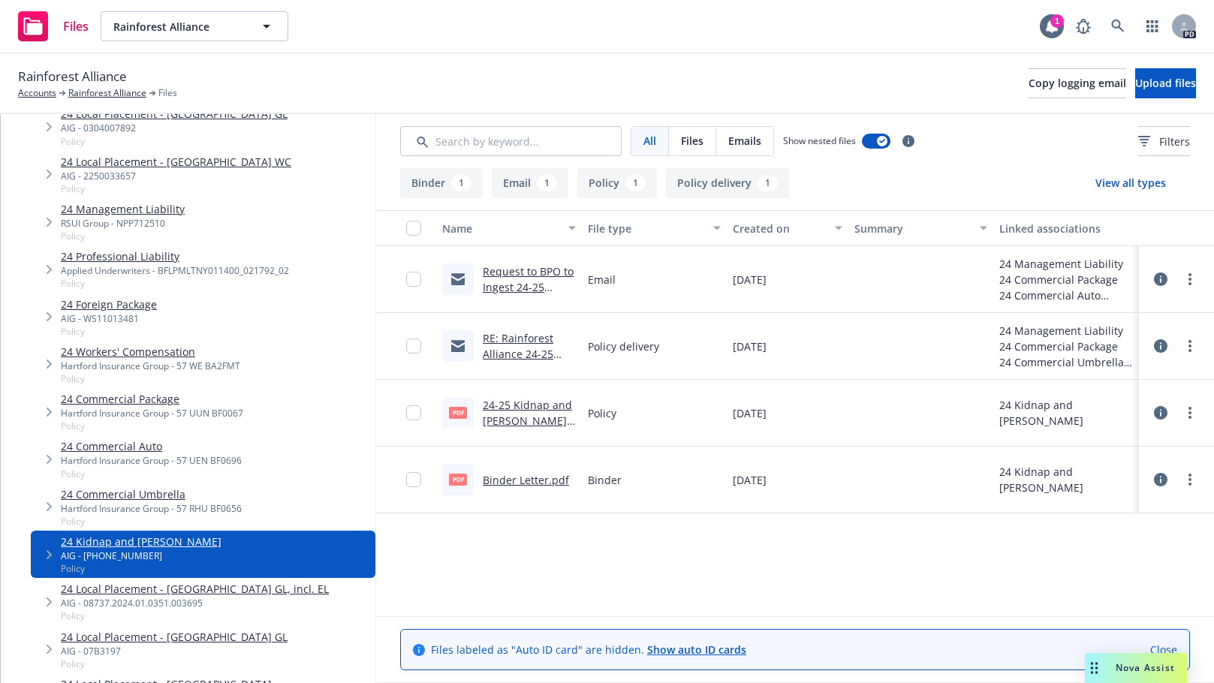
click at [522, 475] on link "Binder Letter.pdf" at bounding box center [526, 480] width 86 height 14
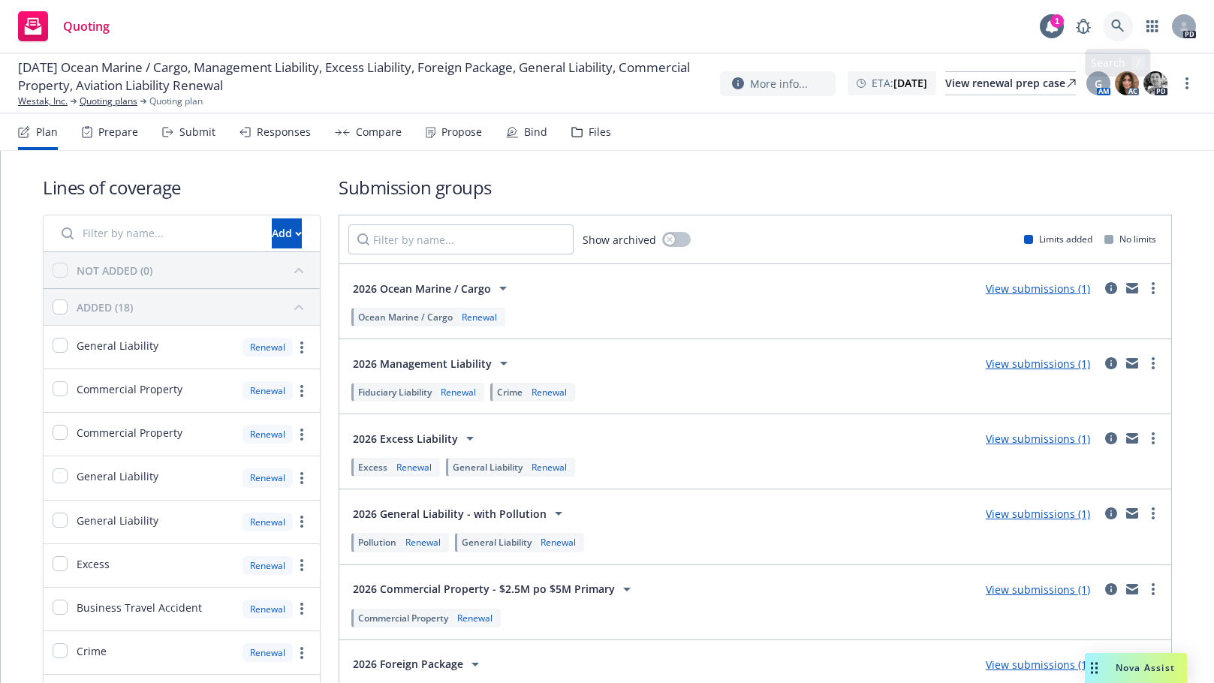
click at [1115, 21] on icon at bounding box center [1118, 27] width 14 height 14
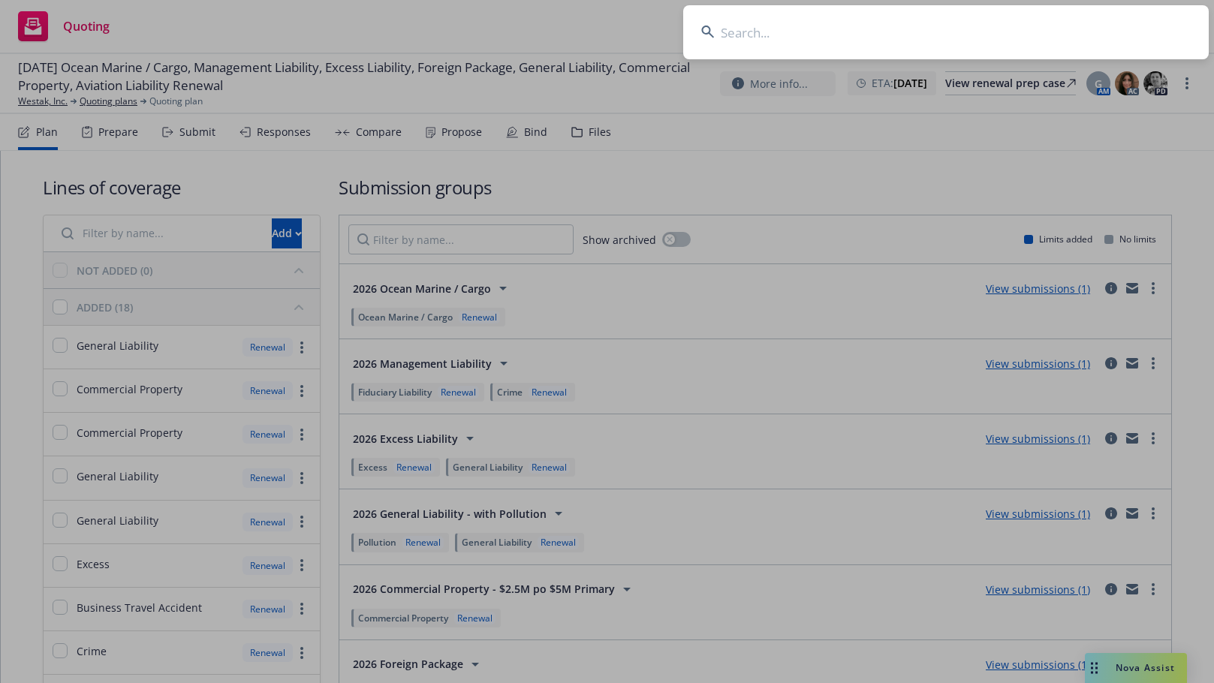
click at [757, 32] on input at bounding box center [946, 32] width 526 height 54
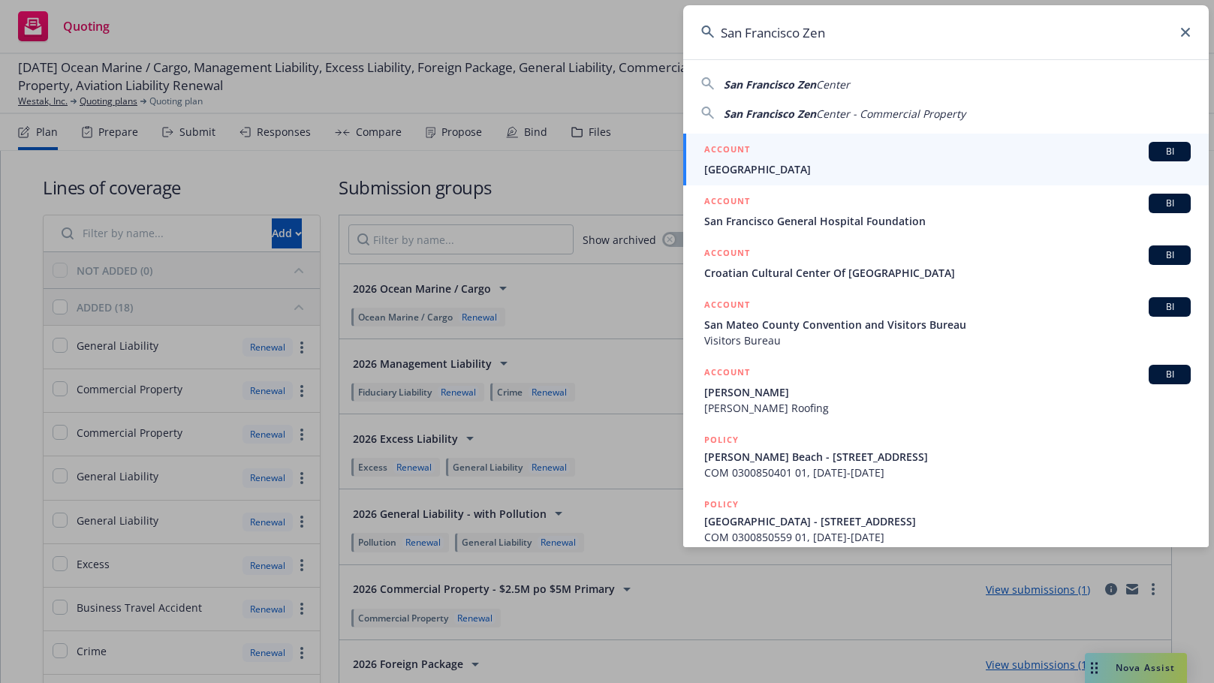
click at [782, 80] on span "San Francisco Zen" at bounding box center [770, 84] width 92 height 14
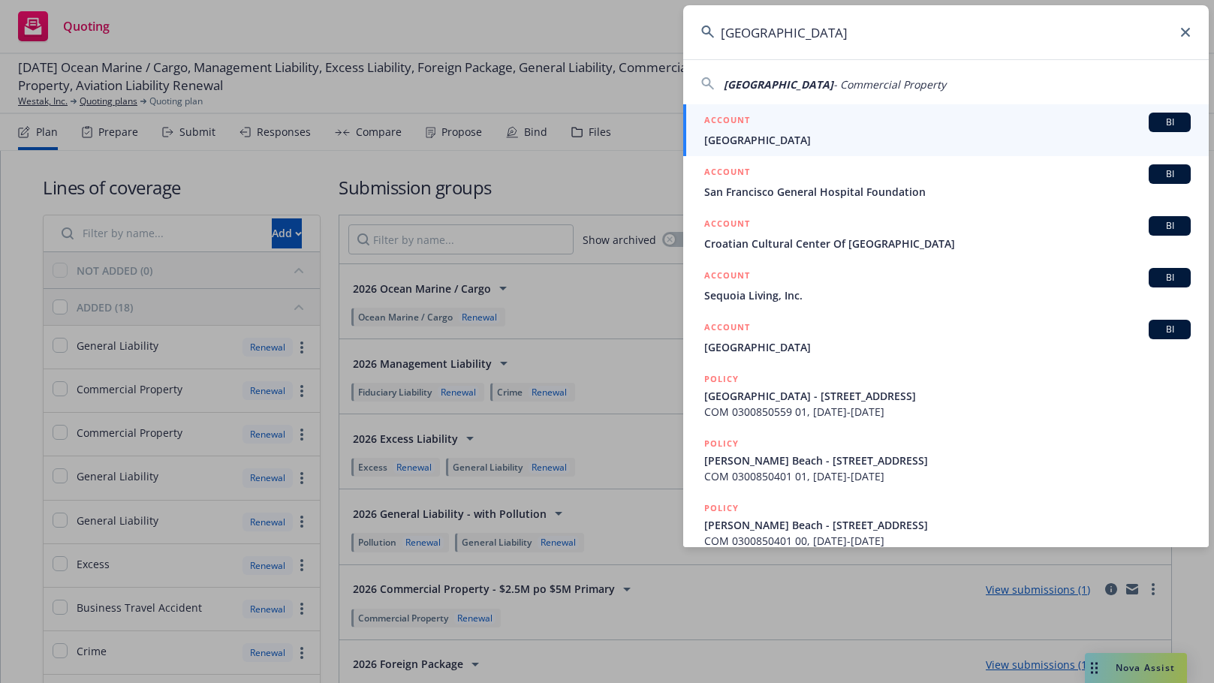
click at [787, 78] on span "San Francisco Zen Center" at bounding box center [779, 84] width 110 height 14
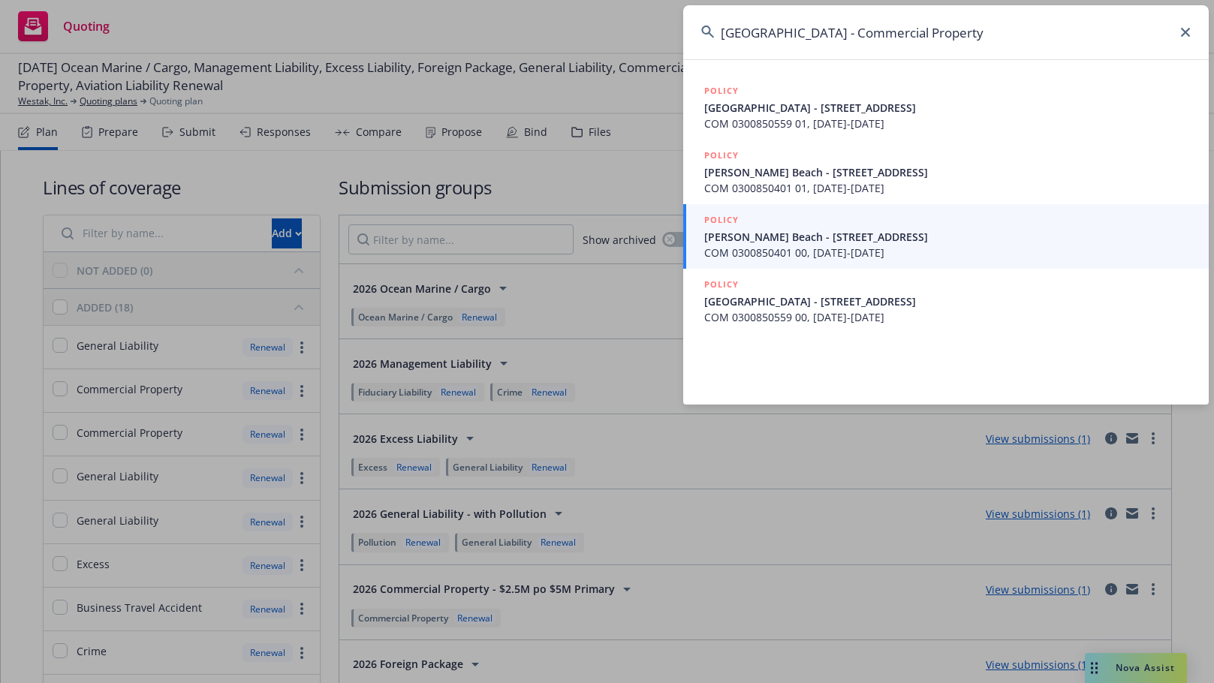
click at [875, 44] on input "San Francisco Zen Center - Commercial Property" at bounding box center [946, 32] width 526 height 54
drag, startPoint x: 875, startPoint y: 32, endPoint x: 1019, endPoint y: 28, distance: 144.2
click at [1019, 28] on input "San Francisco Zen Center - Commercial Property" at bounding box center [946, 32] width 526 height 54
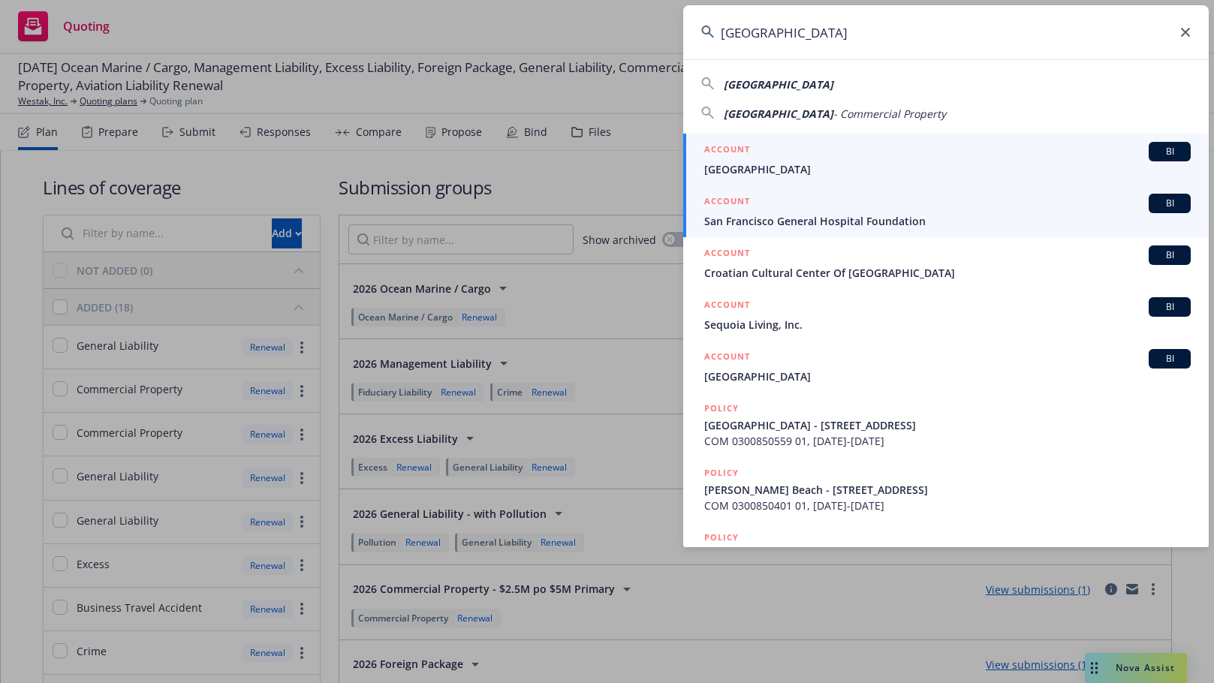
type input "San Francisco Zen Center"
click at [730, 167] on span "San Francisco Zen Center" at bounding box center [947, 169] width 486 height 16
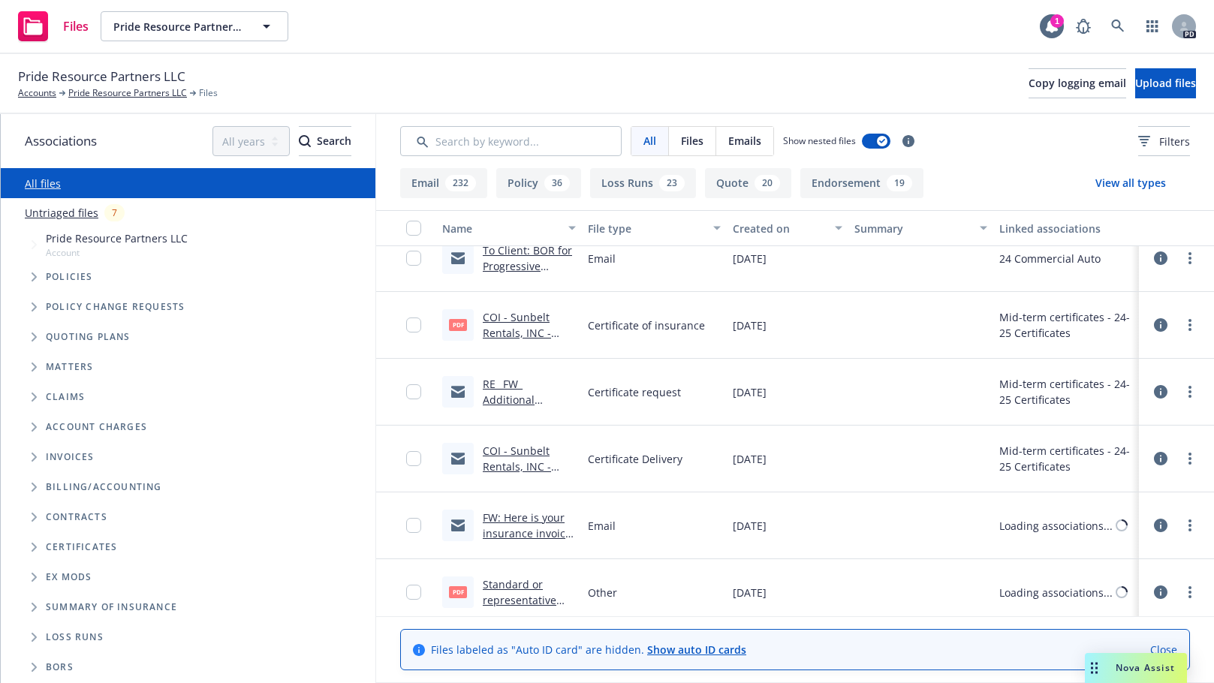
scroll to position [829, 0]
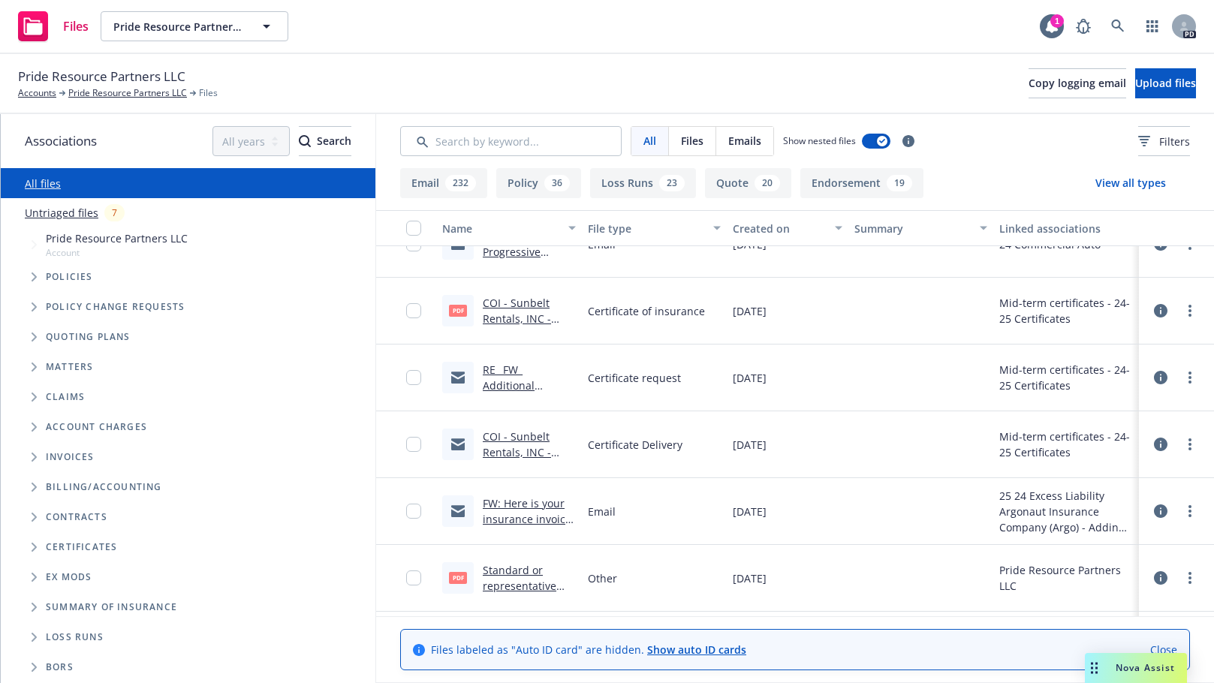
click at [351, 370] on div "Matters" at bounding box center [196, 367] width 360 height 30
click at [499, 143] on input "Search by keyword..." at bounding box center [510, 141] width 221 height 30
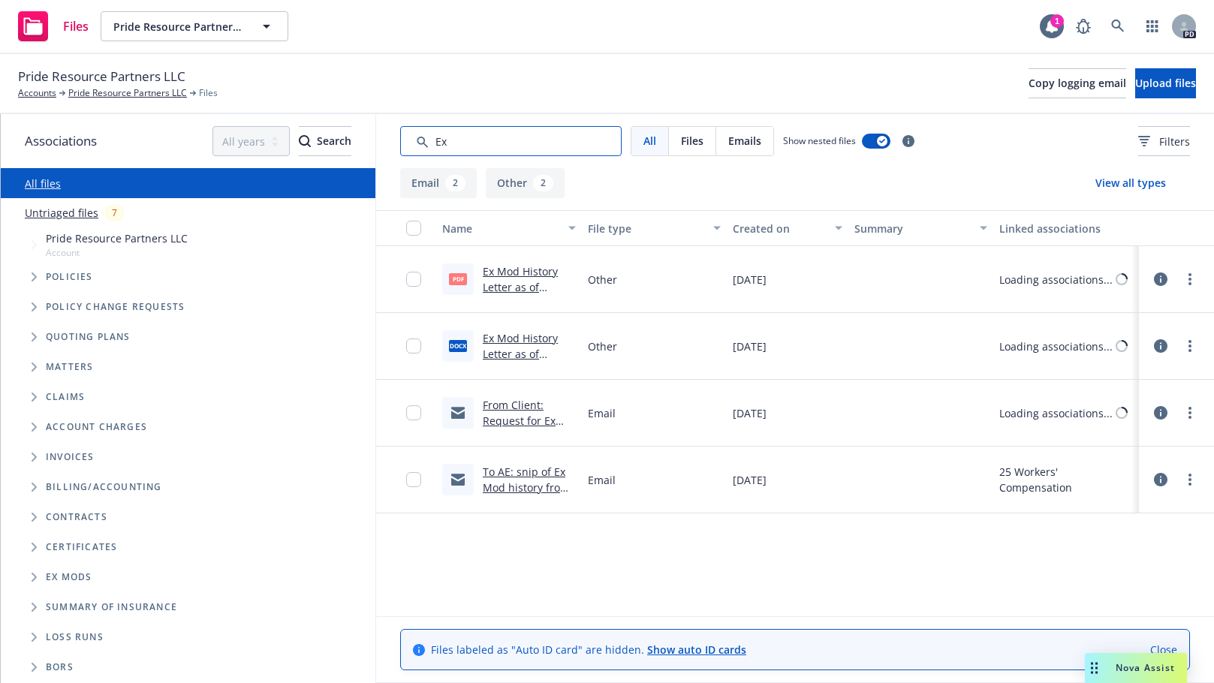
scroll to position [0, 0]
click at [495, 478] on link "To AE: snip of Ex Mod history from WCIRB w note that 2025 mod not released yet …" at bounding box center [529, 511] width 92 height 93
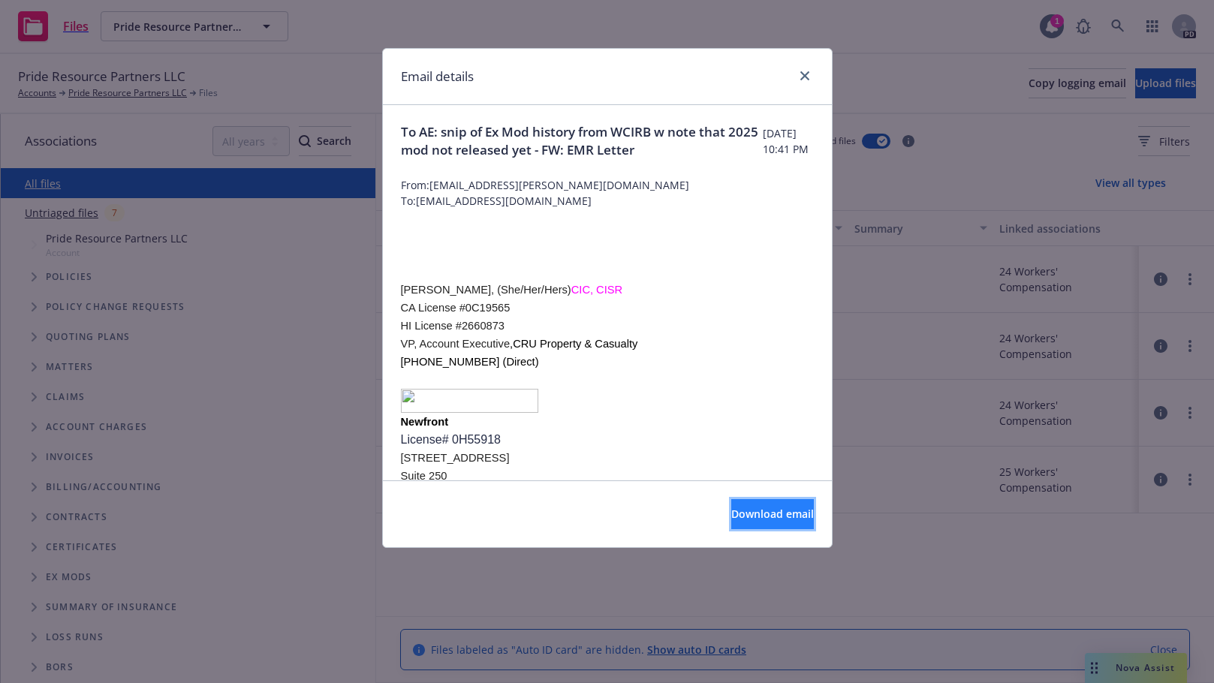
click at [736, 517] on span "Download email" at bounding box center [772, 514] width 83 height 14
click at [811, 73] on link "close" at bounding box center [805, 76] width 18 height 18
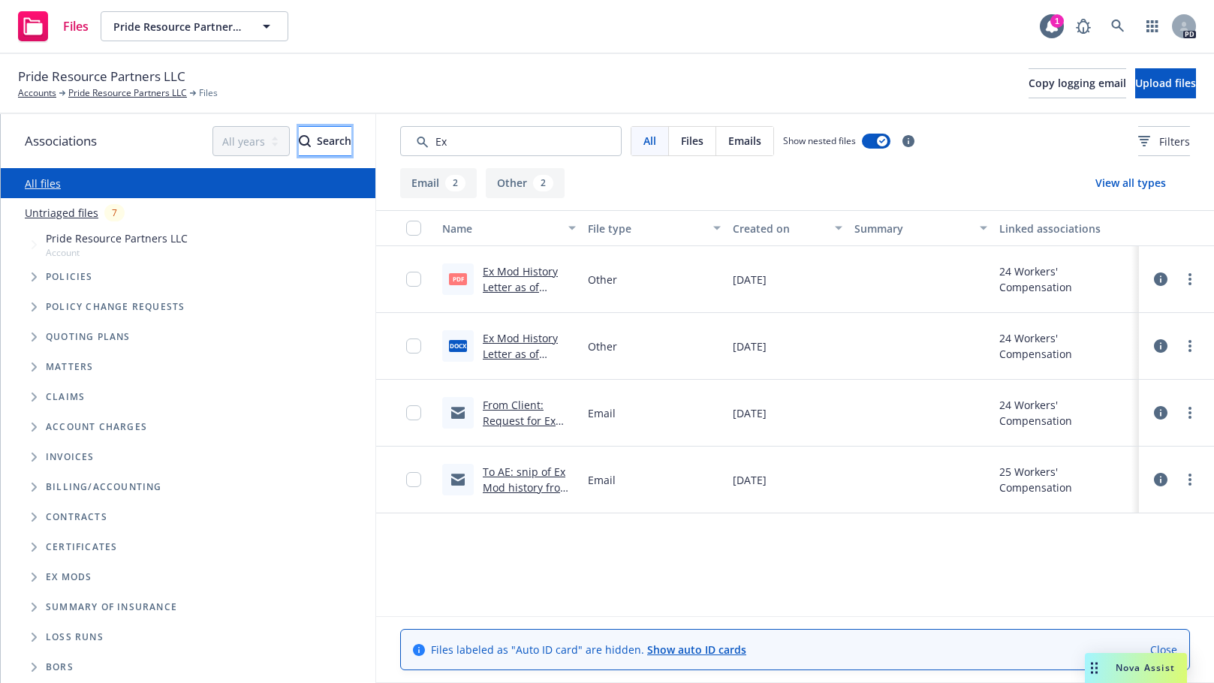
click at [299, 146] on div "Search" at bounding box center [325, 141] width 53 height 29
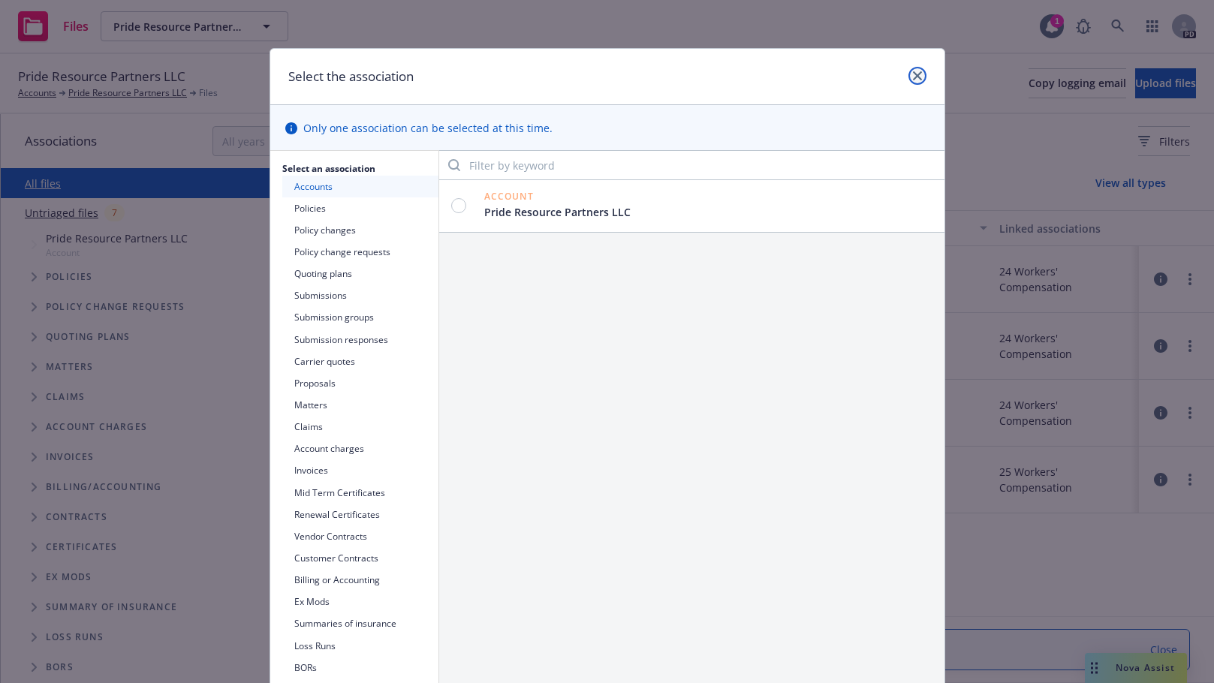
click at [913, 74] on icon "close" at bounding box center [917, 75] width 9 height 9
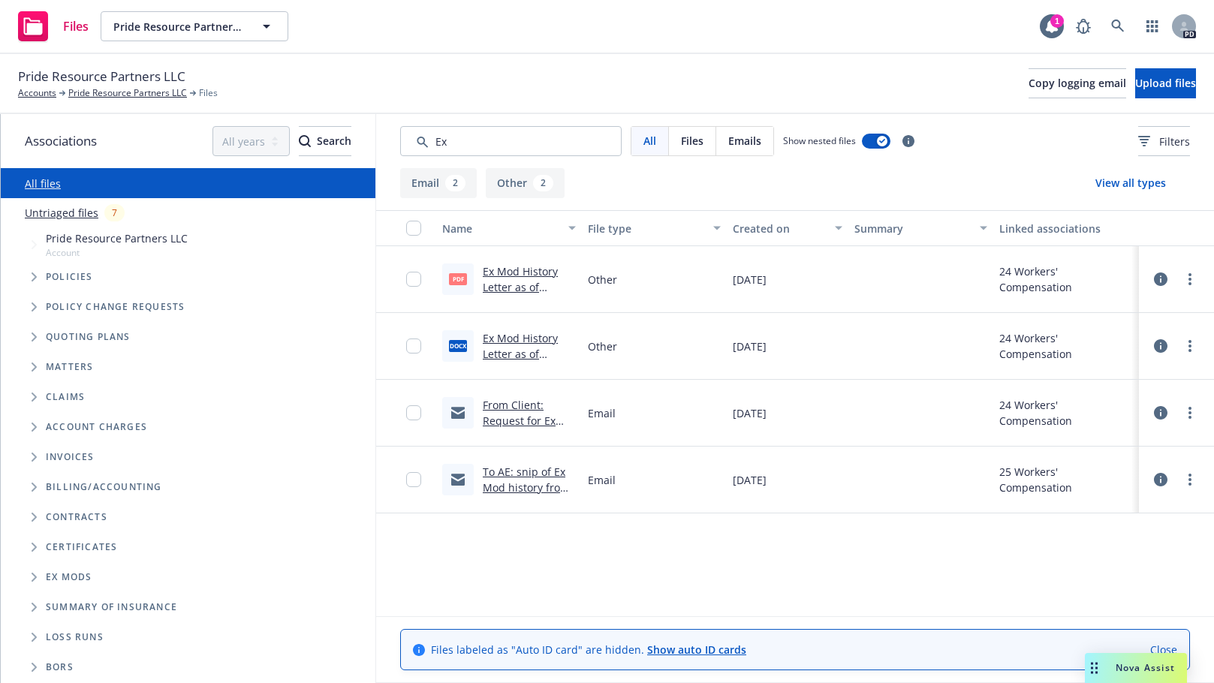
click at [650, 138] on span "All" at bounding box center [649, 141] width 13 height 16
drag, startPoint x: 441, startPoint y: 150, endPoint x: 424, endPoint y: 146, distance: 16.9
click at [424, 146] on input "Search by keyword..." at bounding box center [510, 141] width 221 height 30
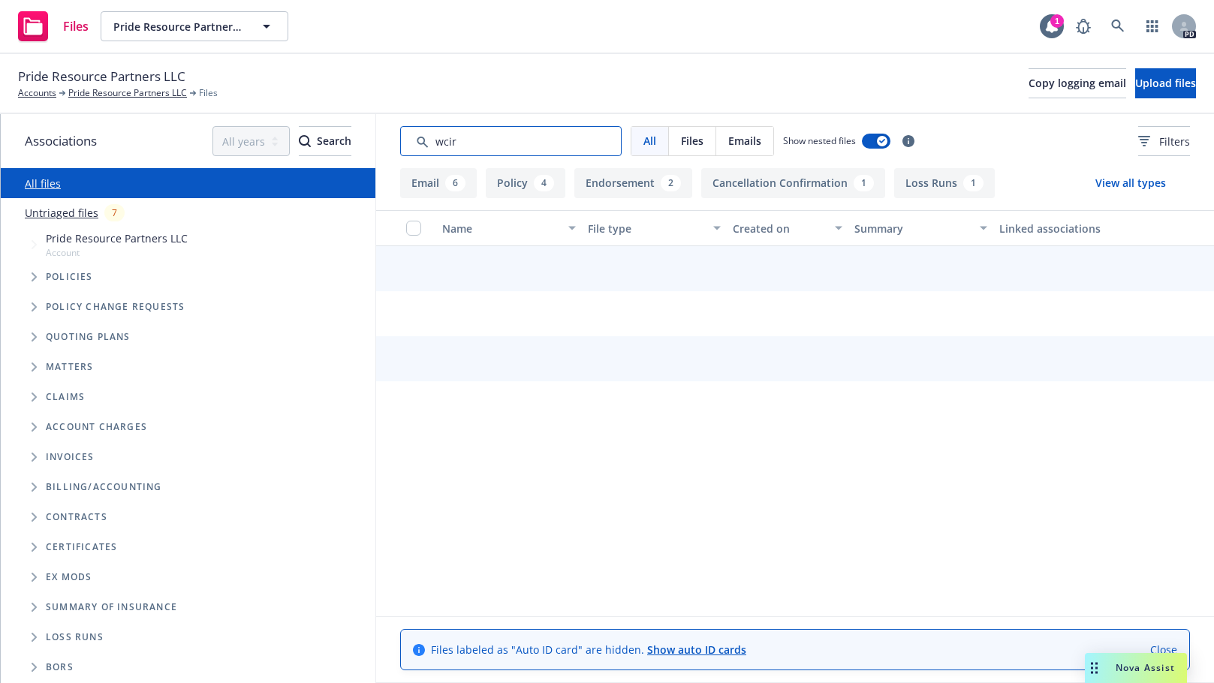
type input "wcirb"
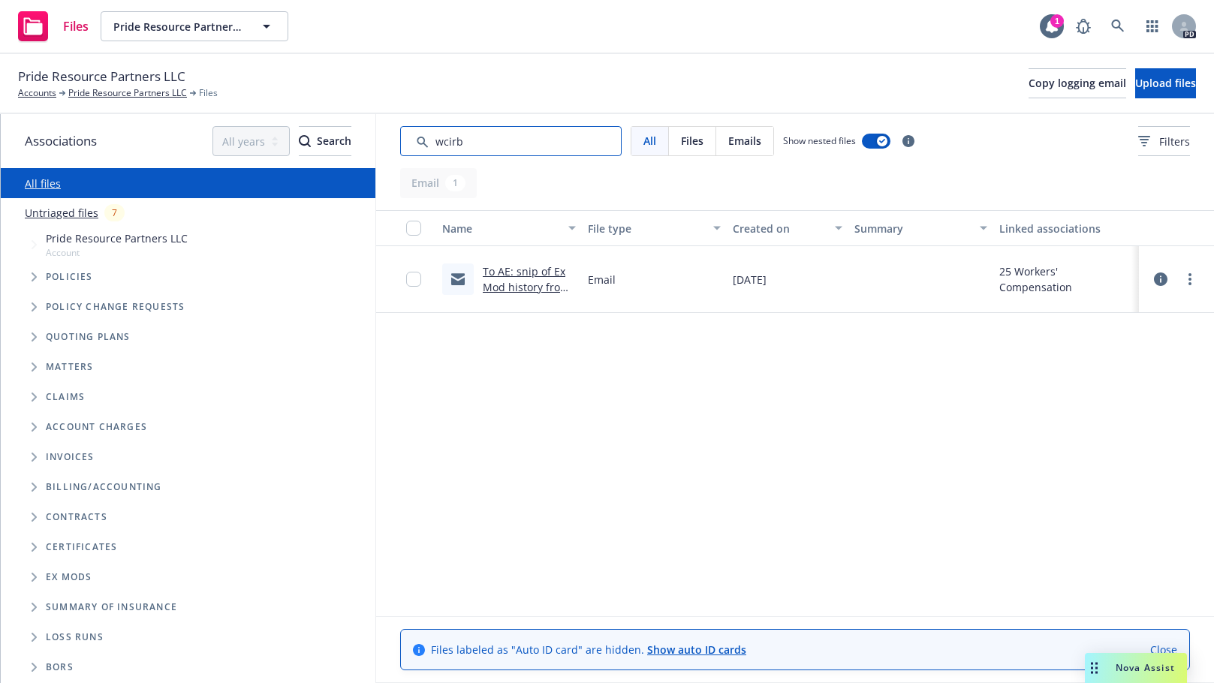
drag, startPoint x: 486, startPoint y: 143, endPoint x: 427, endPoint y: 141, distance: 59.4
click at [427, 141] on input "Search by keyword..." at bounding box center [510, 141] width 221 height 30
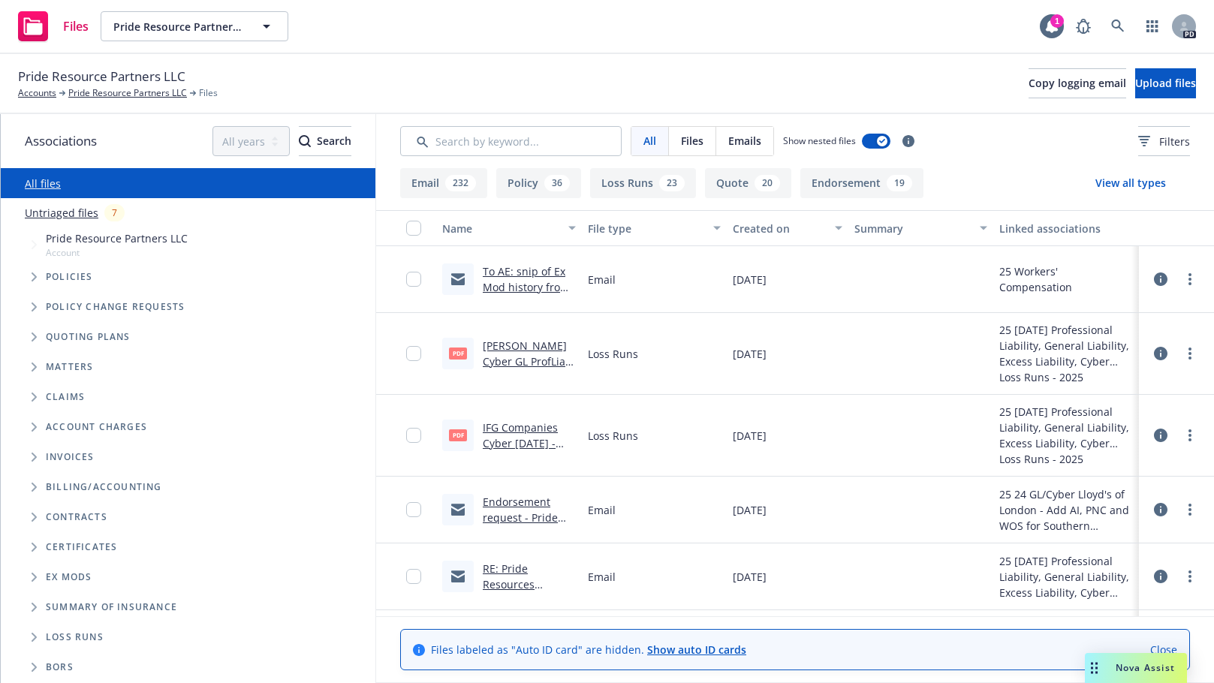
click at [486, 99] on div "Pride Resource Partners LLC Accounts Pride Resource Partners LLC Files Copy log…" at bounding box center [607, 83] width 1178 height 33
click at [35, 574] on icon "Folder Tree Example" at bounding box center [35, 577] width 6 height 9
click at [71, 580] on span "Ex Mods" at bounding box center [69, 577] width 46 height 9
click at [74, 577] on span "Ex Mods" at bounding box center [69, 577] width 46 height 9
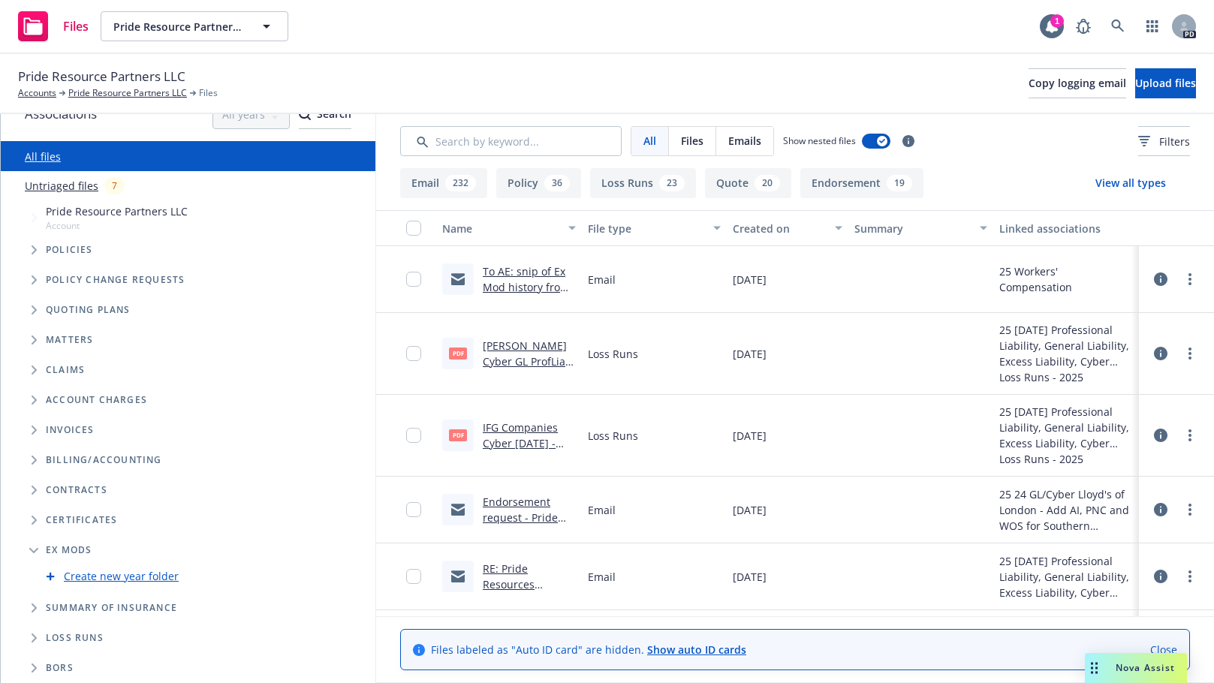
click at [75, 574] on link "Create new year folder" at bounding box center [121, 576] width 115 height 16
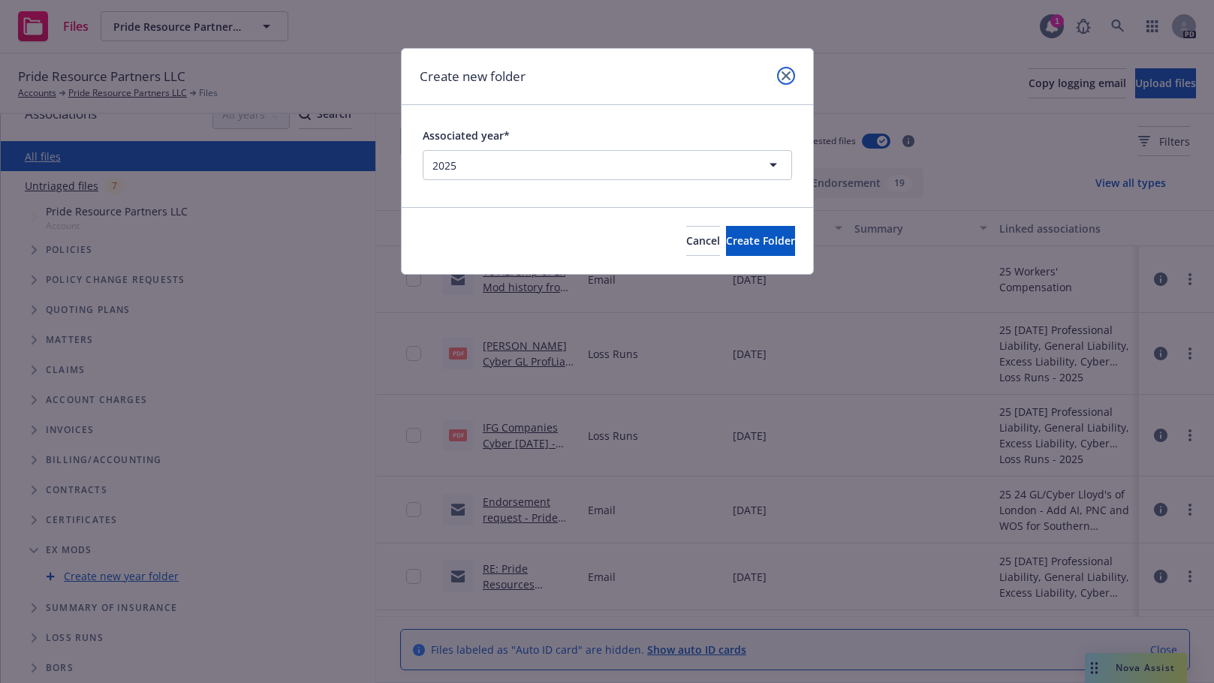
click at [791, 77] on link "close" at bounding box center [786, 76] width 18 height 18
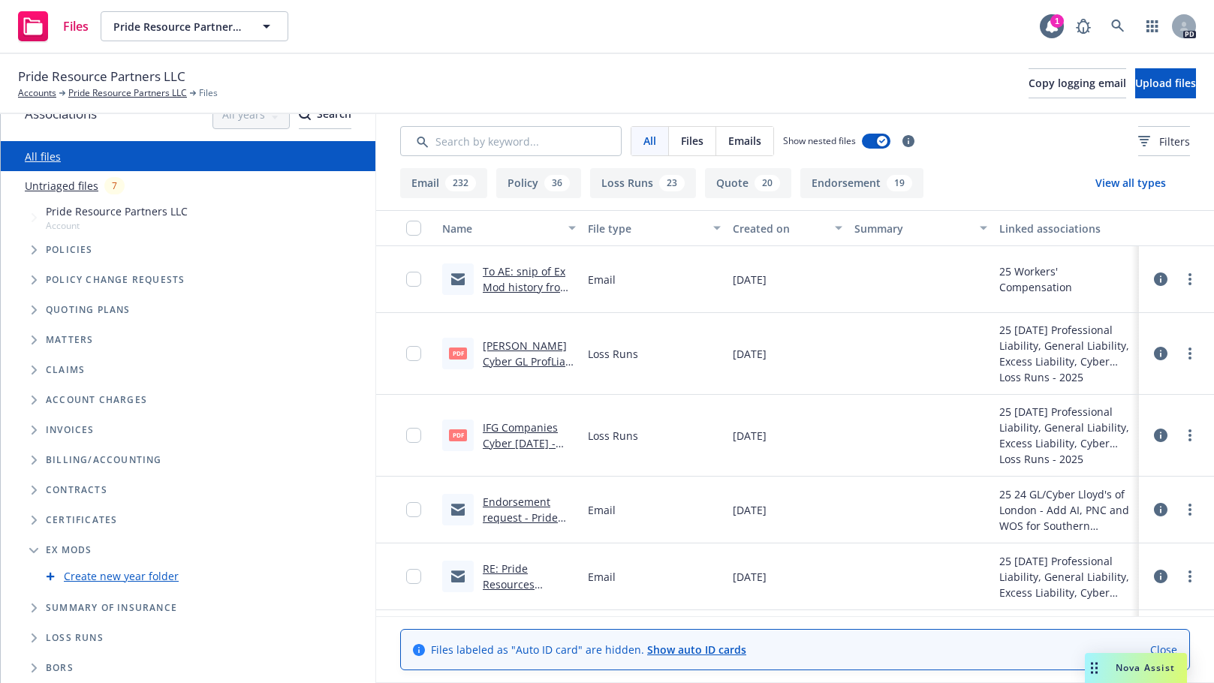
click at [36, 250] on icon "Tree Example" at bounding box center [34, 249] width 5 height 9
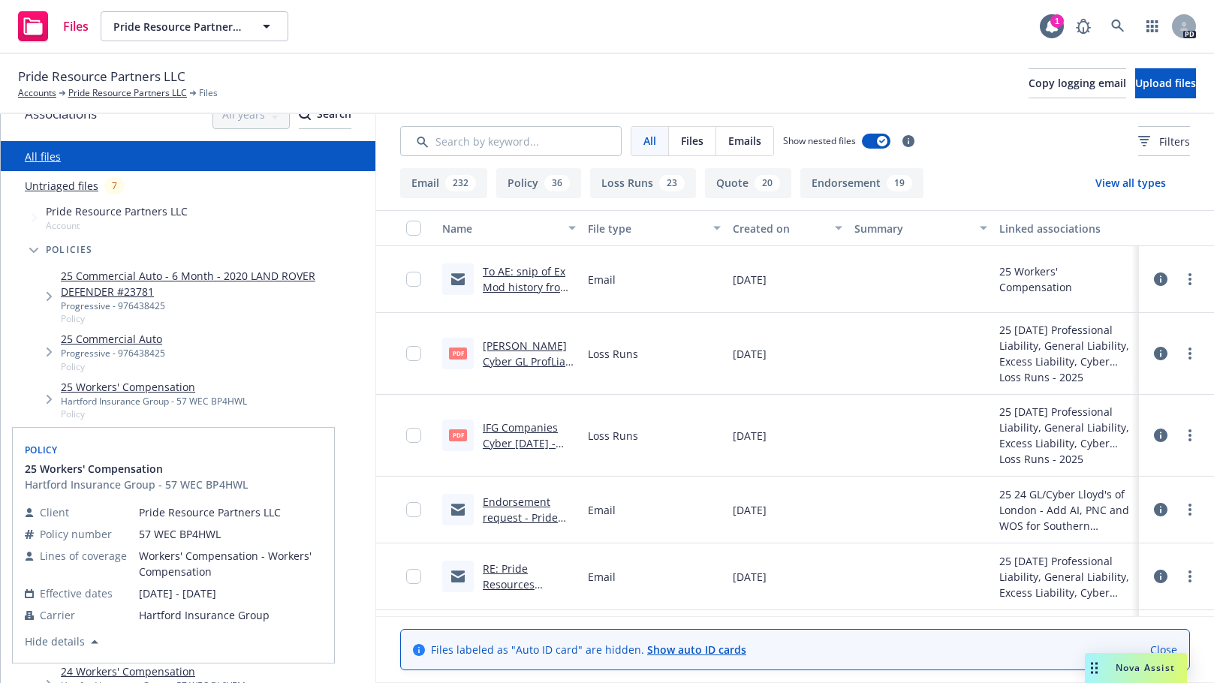
click at [92, 387] on link "25 Workers' Compensation" at bounding box center [154, 387] width 186 height 16
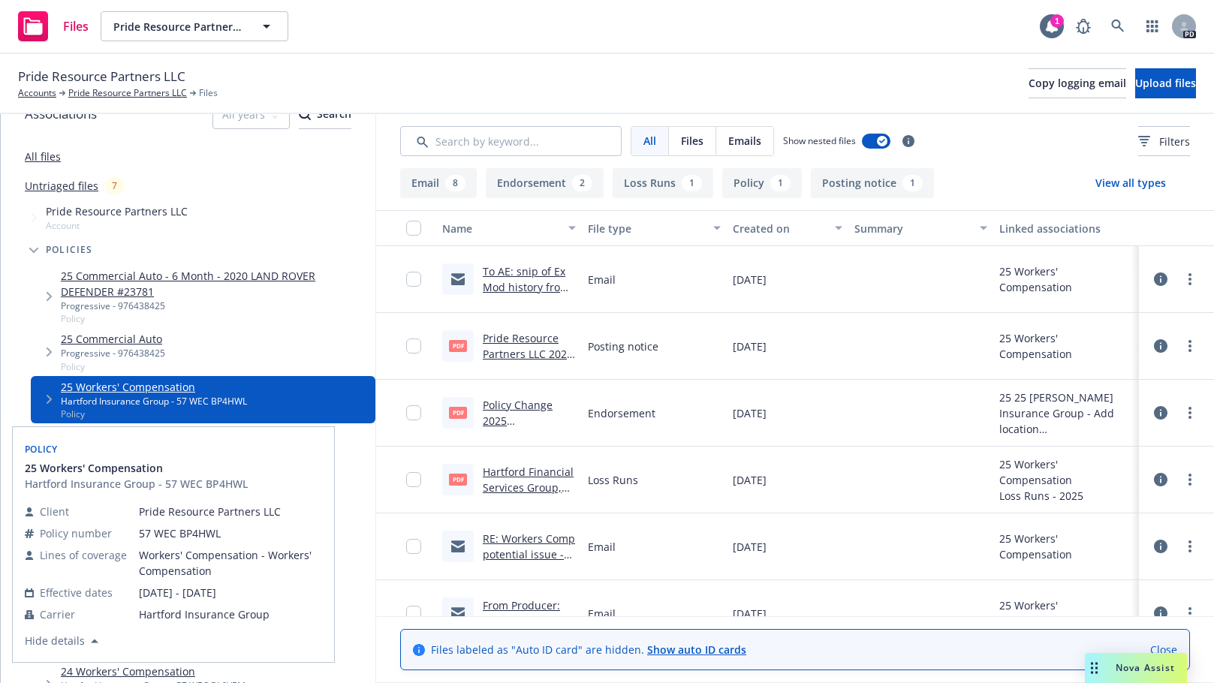
click at [149, 389] on link "25 Workers' Compensation" at bounding box center [154, 387] width 186 height 16
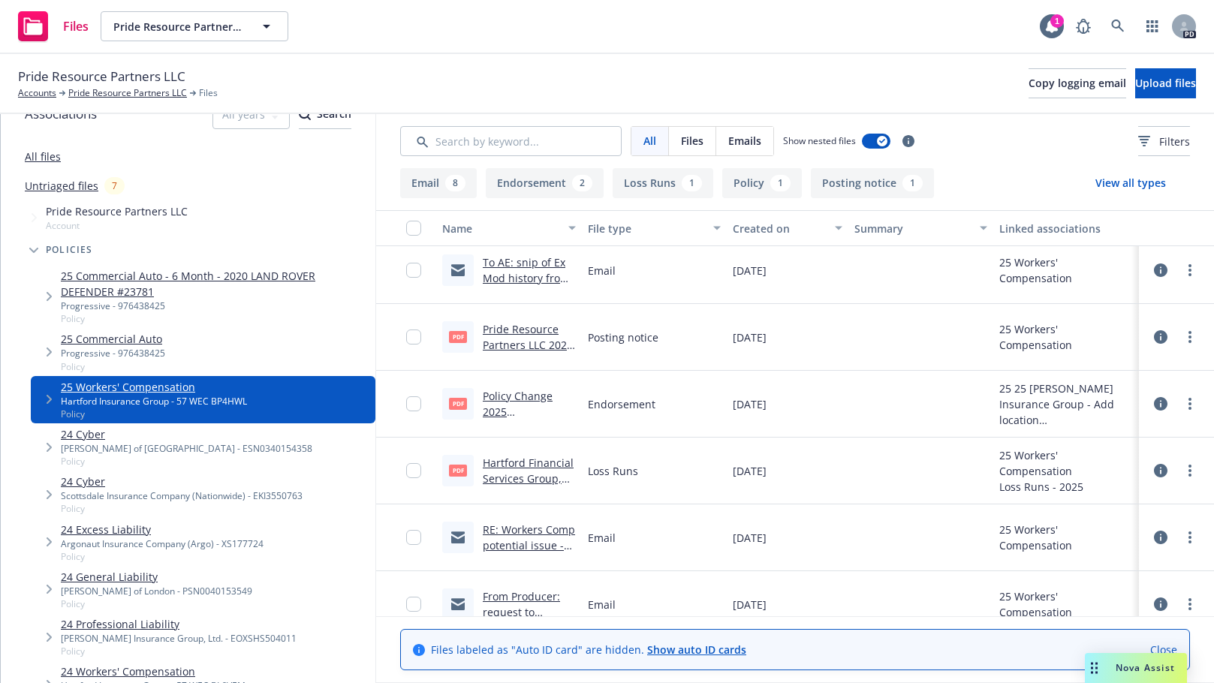
scroll to position [4, 0]
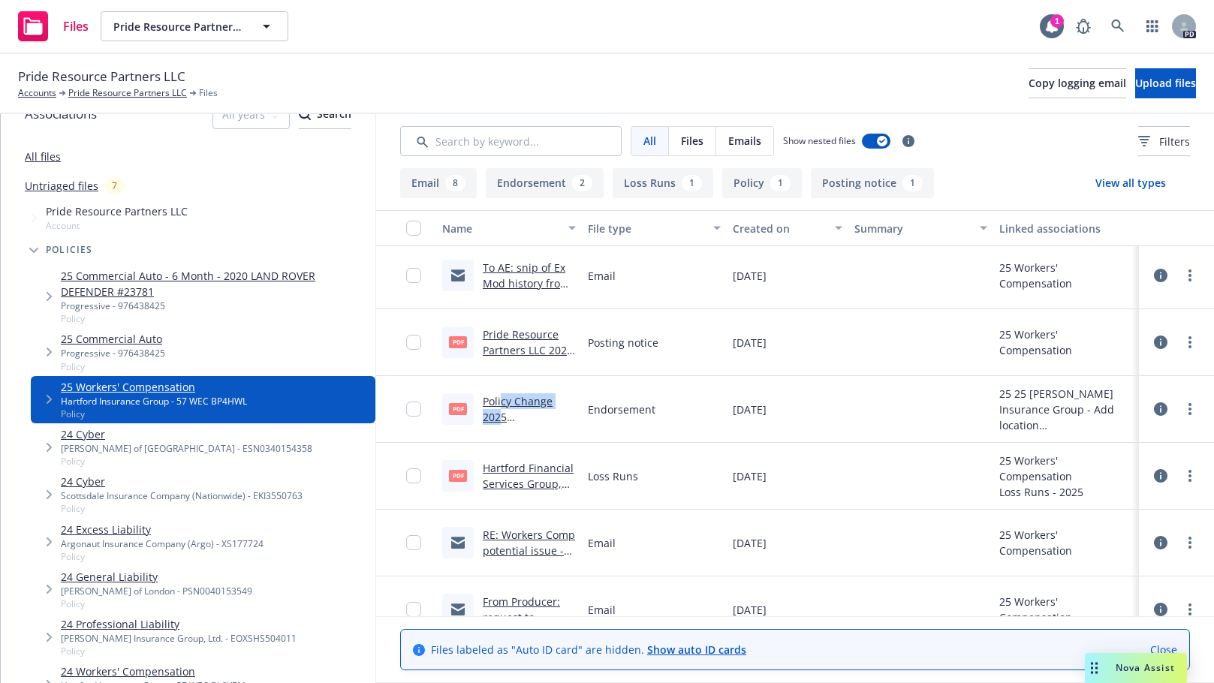
click at [501, 408] on div "Policy Change 2025 [PERSON_NAME] # 002 - Add location [STREET_ADDRESS][US_STATE…" at bounding box center [529, 409] width 93 height 32
click at [491, 396] on link "Policy Change 2025 [PERSON_NAME] # 002 - Add location [STREET_ADDRESS][US_STATE…" at bounding box center [529, 472] width 92 height 156
click at [510, 418] on link "Policy Change 2025 [PERSON_NAME] # 002 - Add location [STREET_ADDRESS][US_STATE…" at bounding box center [529, 472] width 92 height 156
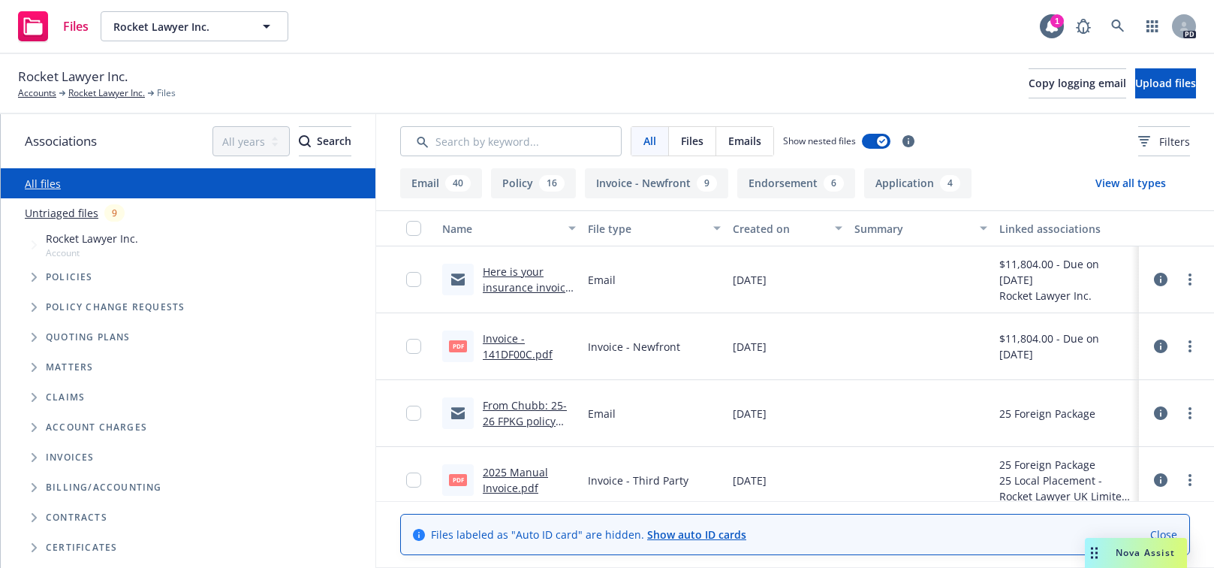
click at [32, 279] on icon "Tree Example" at bounding box center [35, 277] width 6 height 9
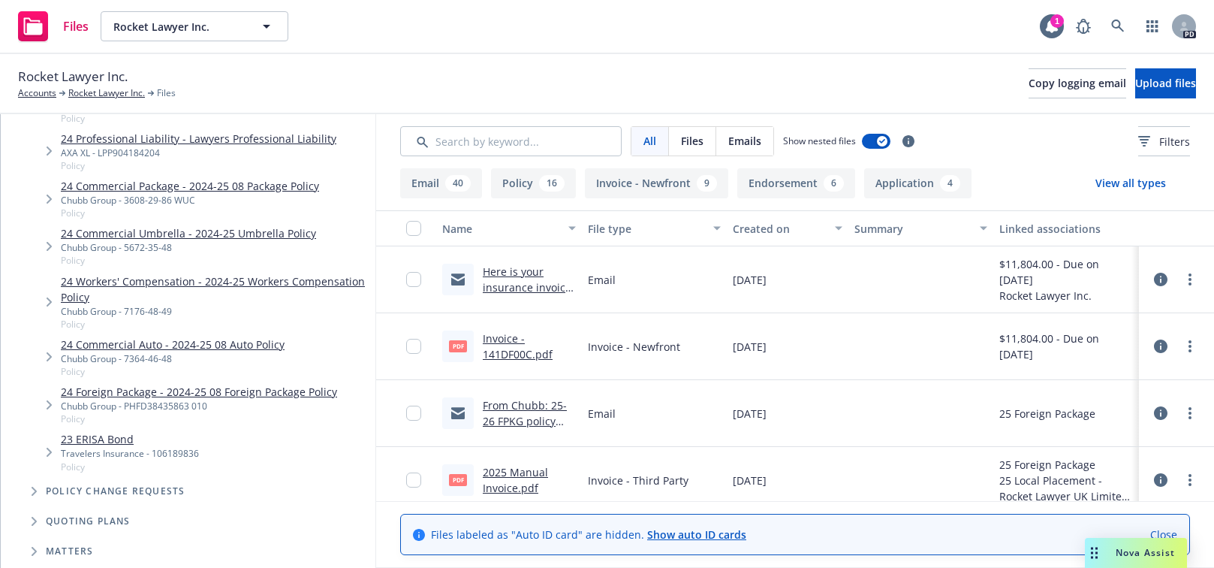
scroll to position [610, 0]
click at [91, 388] on link "24 Foreign Package - 2024-25 08 Foreign Package Policy" at bounding box center [199, 389] width 276 height 16
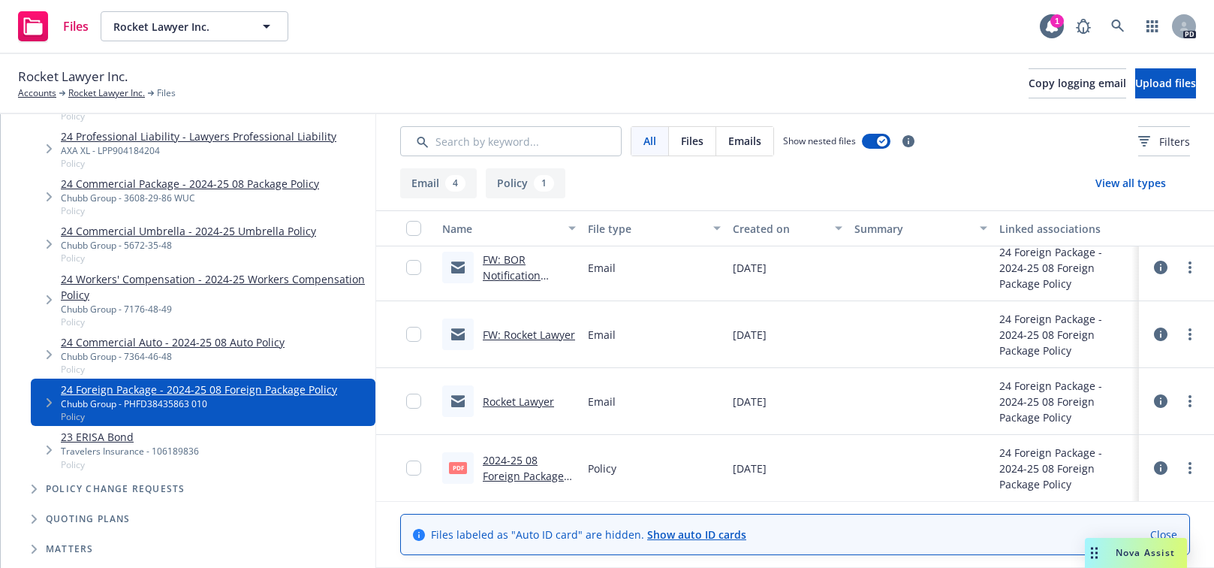
scroll to position [80, 0]
click at [510, 402] on link "Rocket Lawyer" at bounding box center [518, 400] width 71 height 14
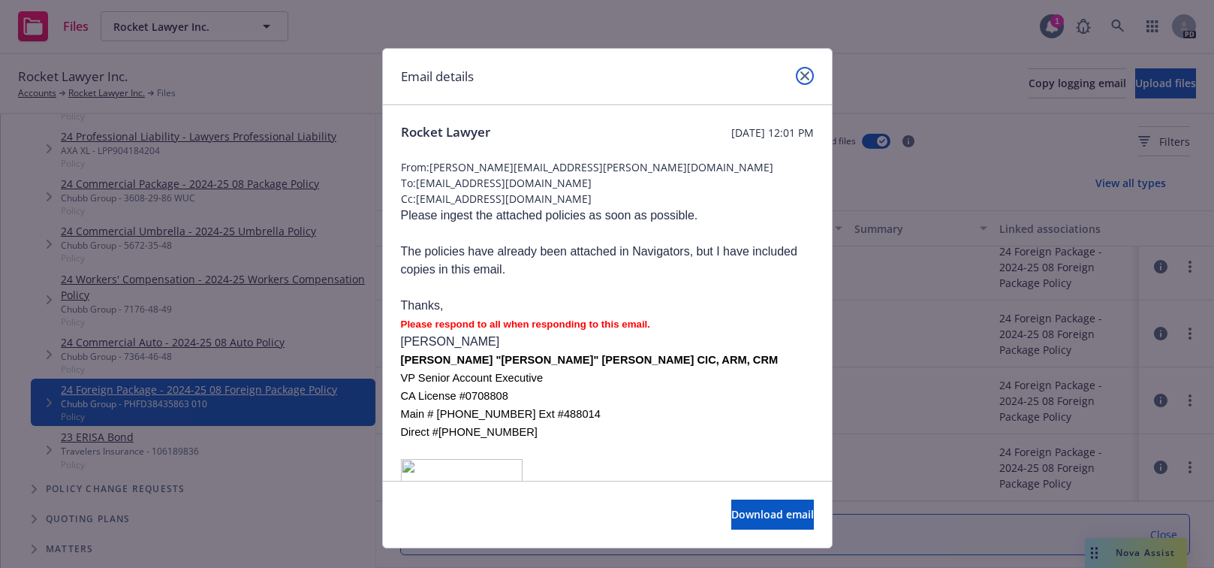
click at [803, 77] on icon "close" at bounding box center [804, 75] width 9 height 9
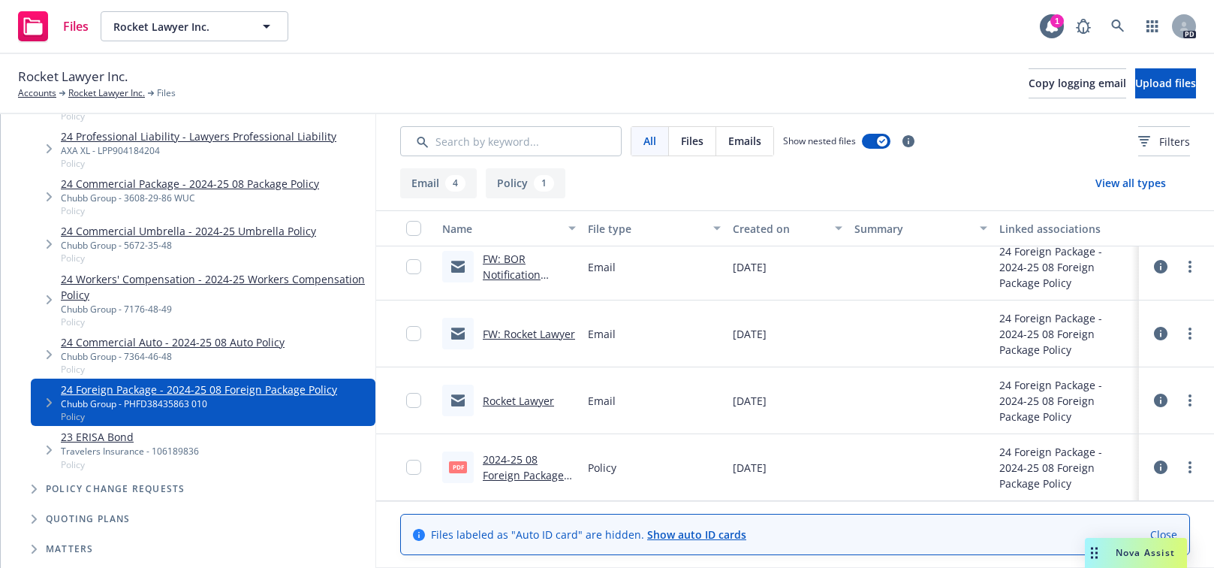
click at [495, 330] on link "FW: Rocket Lawyer" at bounding box center [529, 334] width 92 height 14
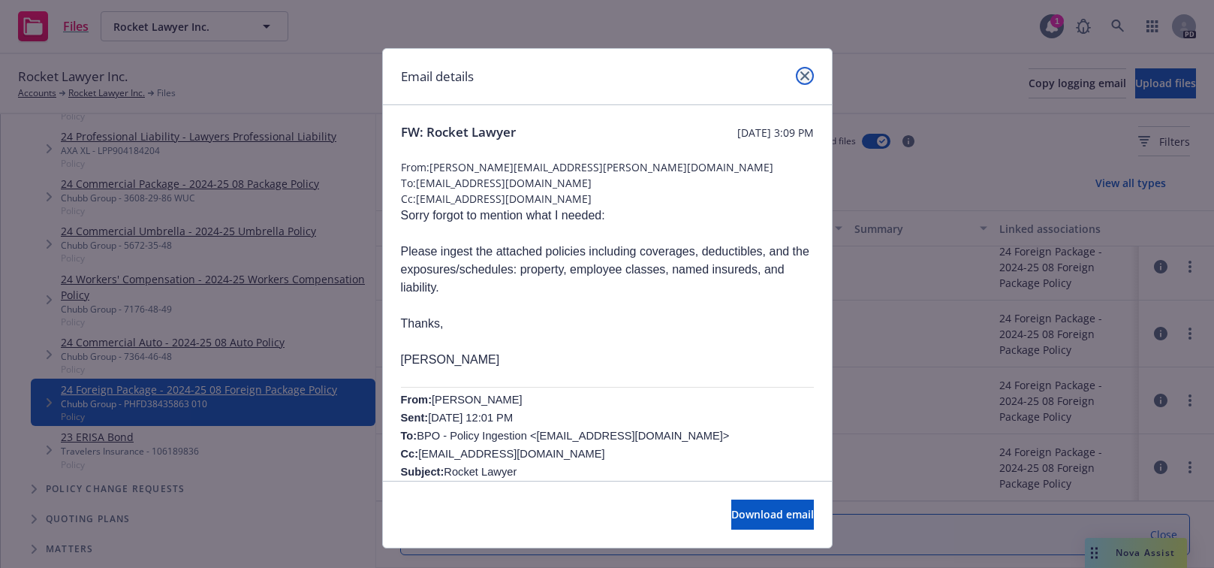
click at [803, 74] on link "close" at bounding box center [805, 76] width 18 height 18
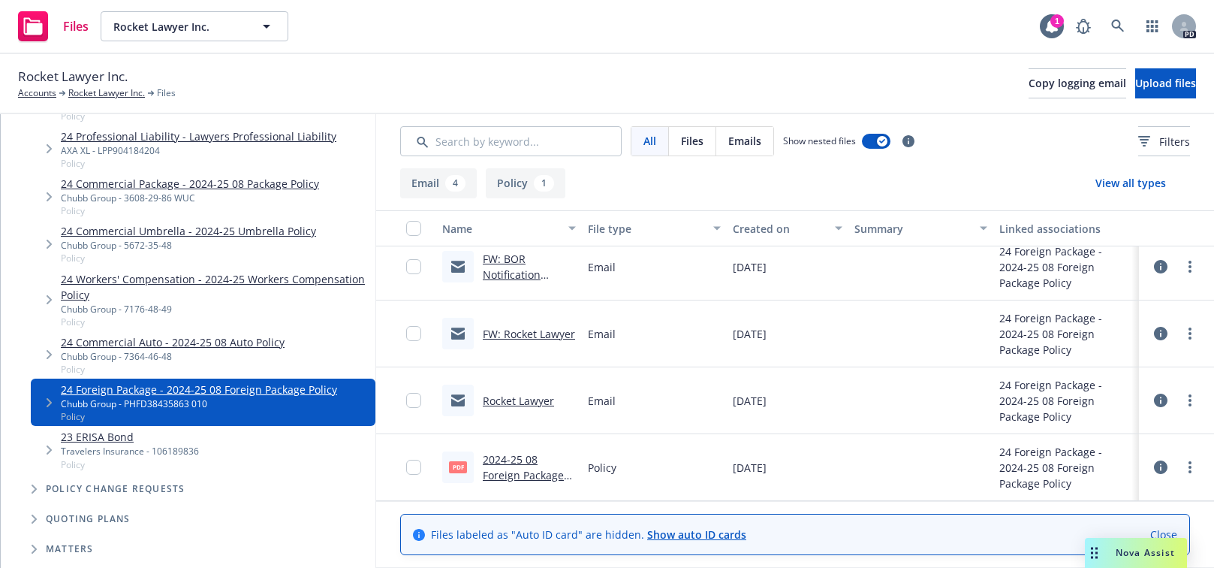
click at [506, 269] on link "FW: BOR Notification ROCKET LAWYER INCORPORATED" at bounding box center [525, 282] width 84 height 62
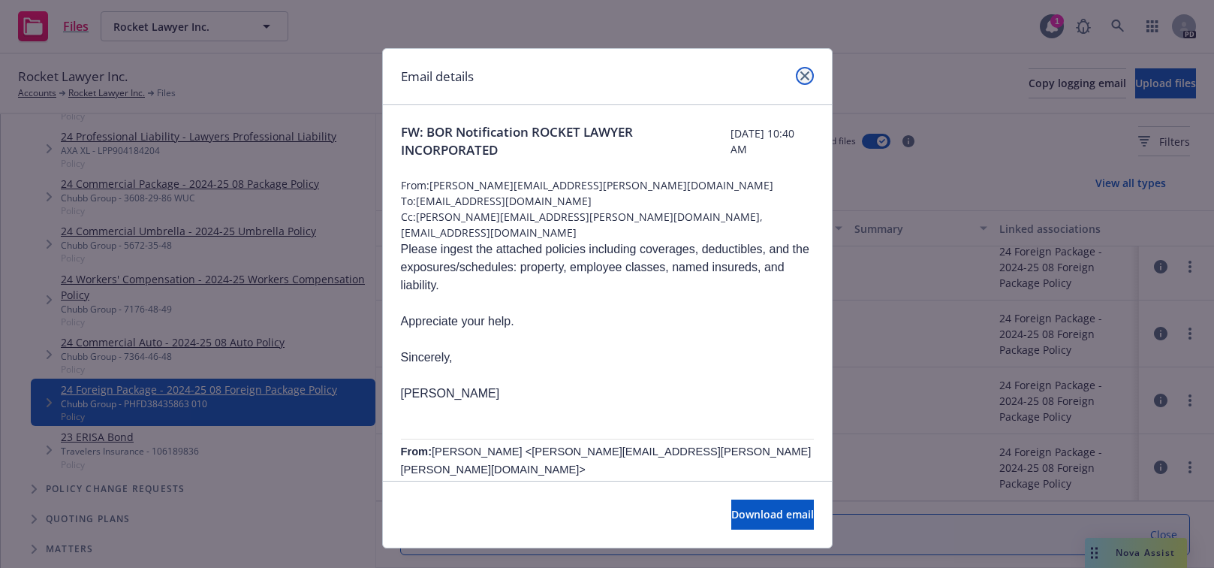
click at [800, 79] on icon "close" at bounding box center [804, 75] width 9 height 9
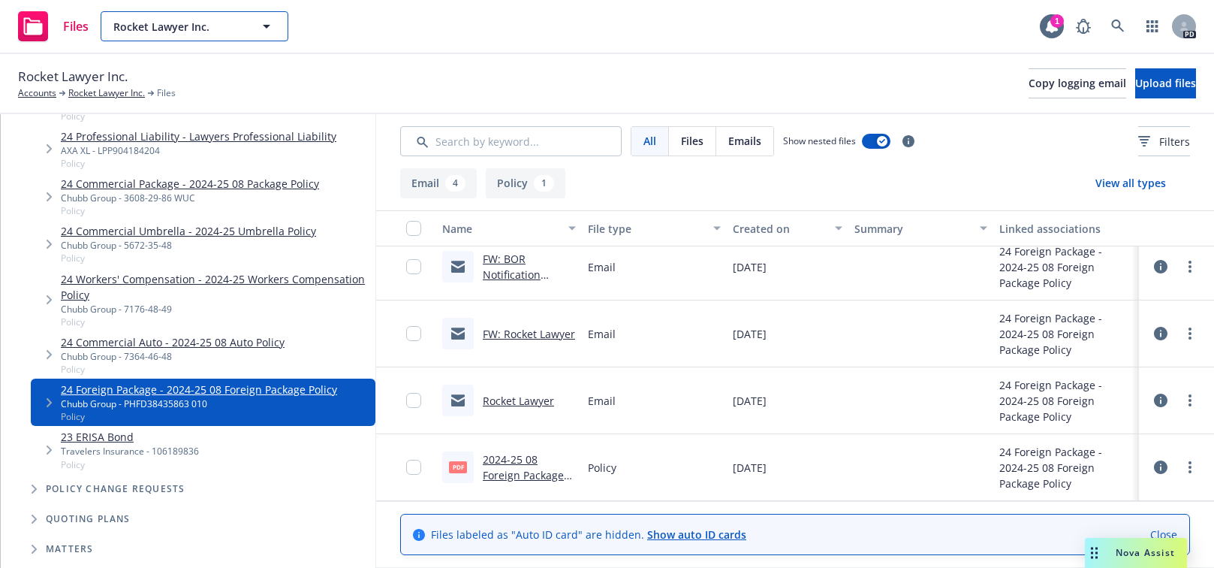
click at [269, 24] on icon "button" at bounding box center [266, 26] width 18 height 18
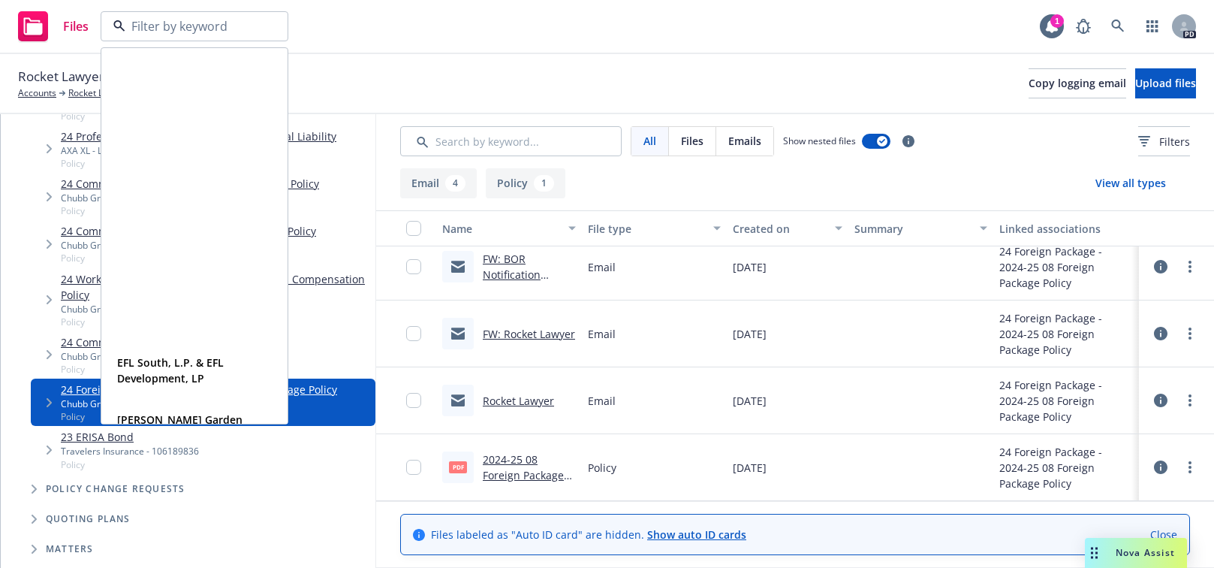
scroll to position [0, 0]
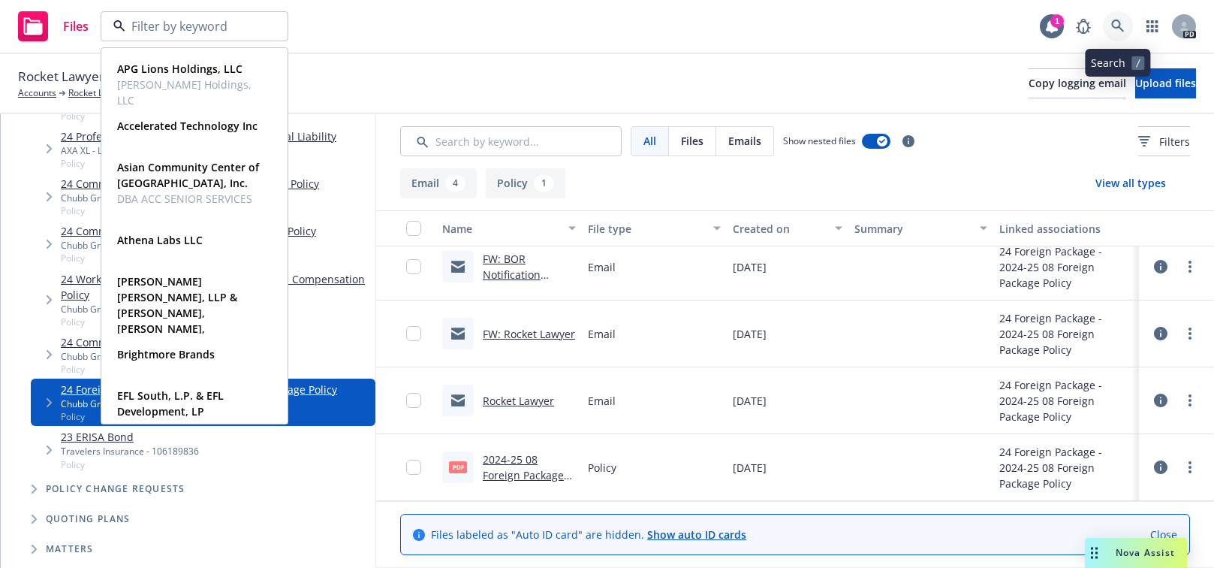
click at [1112, 25] on icon at bounding box center [1117, 26] width 13 height 13
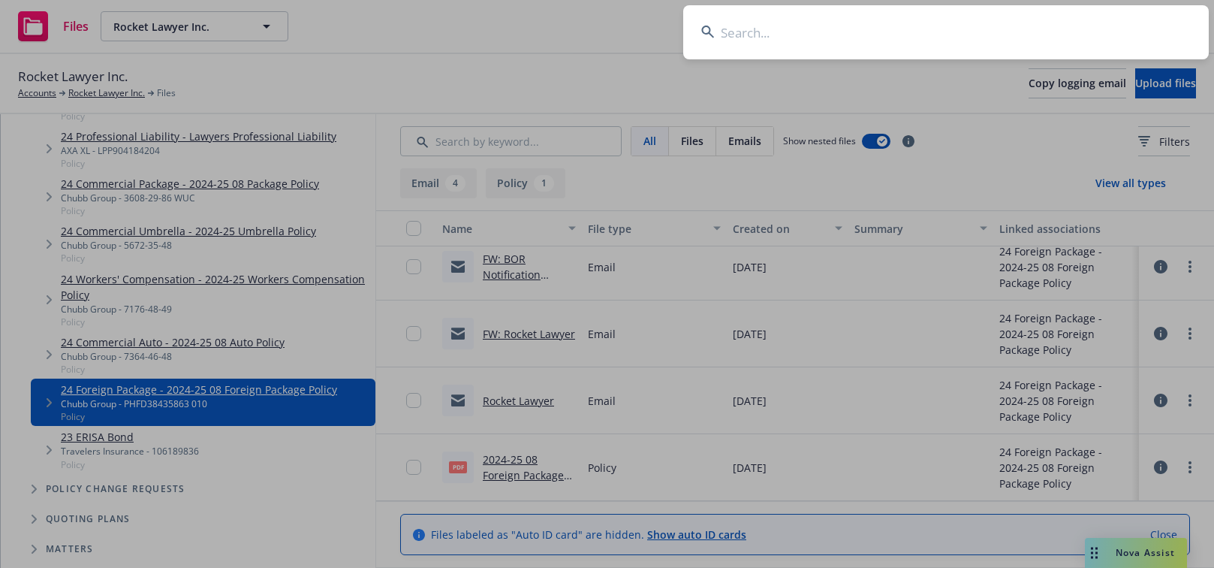
click at [776, 29] on input at bounding box center [946, 32] width 526 height 54
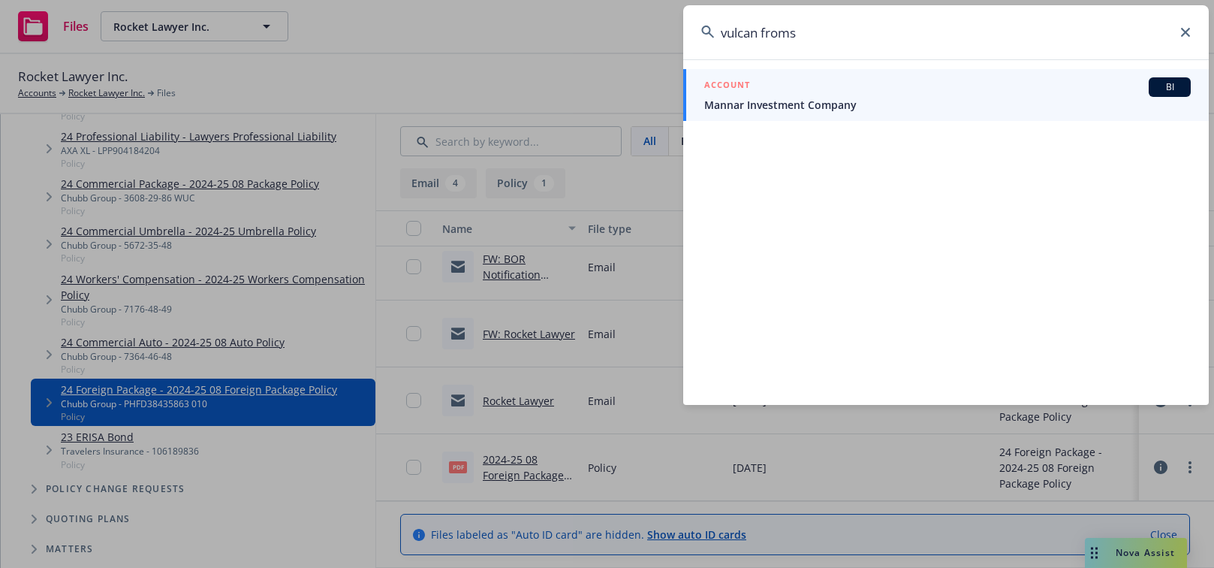
drag, startPoint x: 769, startPoint y: 32, endPoint x: 782, endPoint y: 37, distance: 13.8
click at [782, 37] on input "vulcan froms" at bounding box center [946, 32] width 526 height 54
click at [758, 30] on input "vulcan fms" at bounding box center [946, 32] width 526 height 54
click at [766, 30] on input "vulcanfms" at bounding box center [946, 32] width 526 height 54
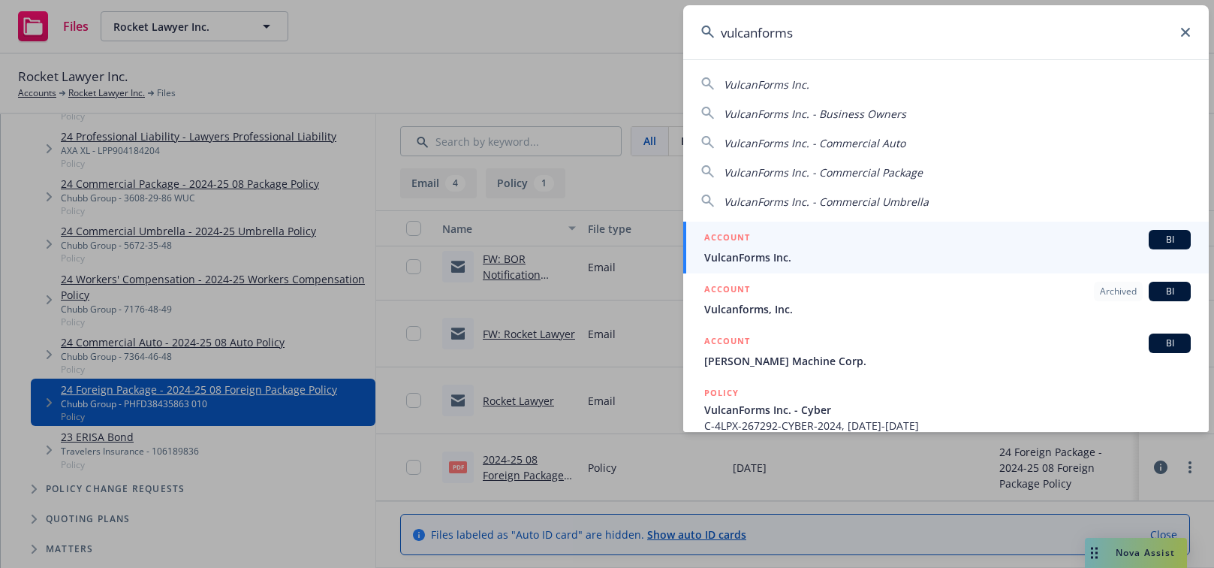
type input "vulcanforms"
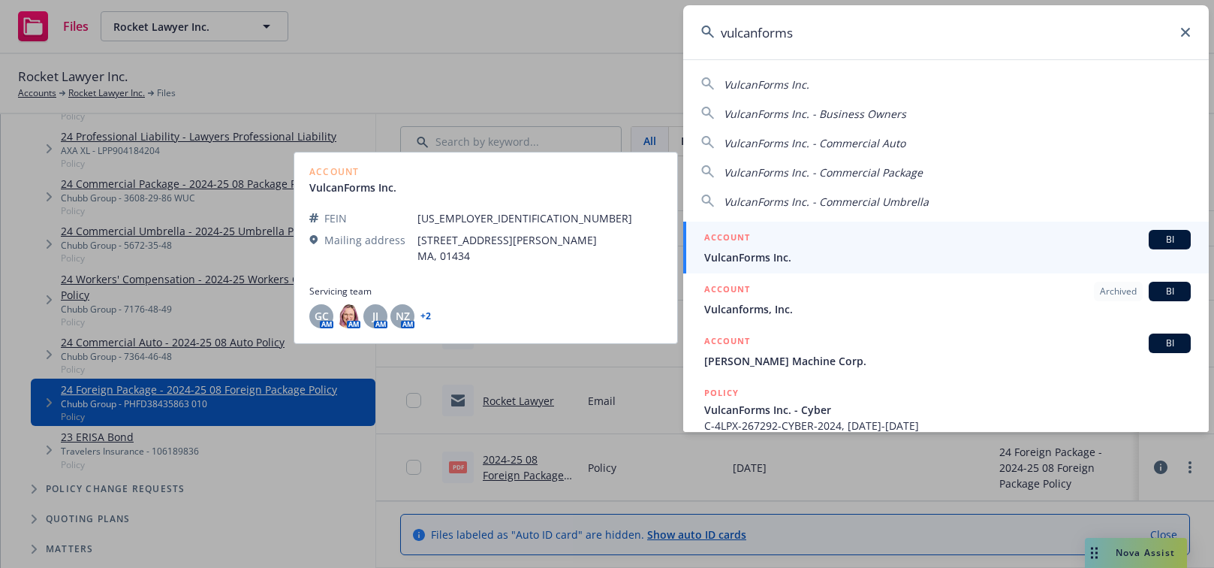
click at [757, 245] on div "ACCOUNT BI" at bounding box center [947, 240] width 486 height 20
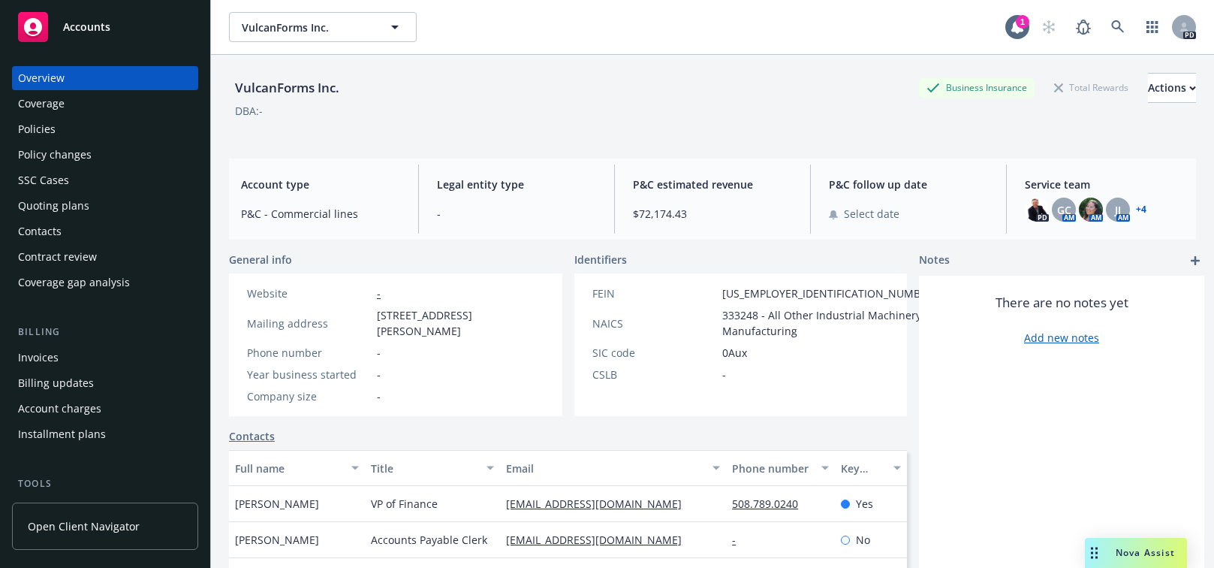
click at [27, 125] on div "Policies" at bounding box center [37, 129] width 38 height 24
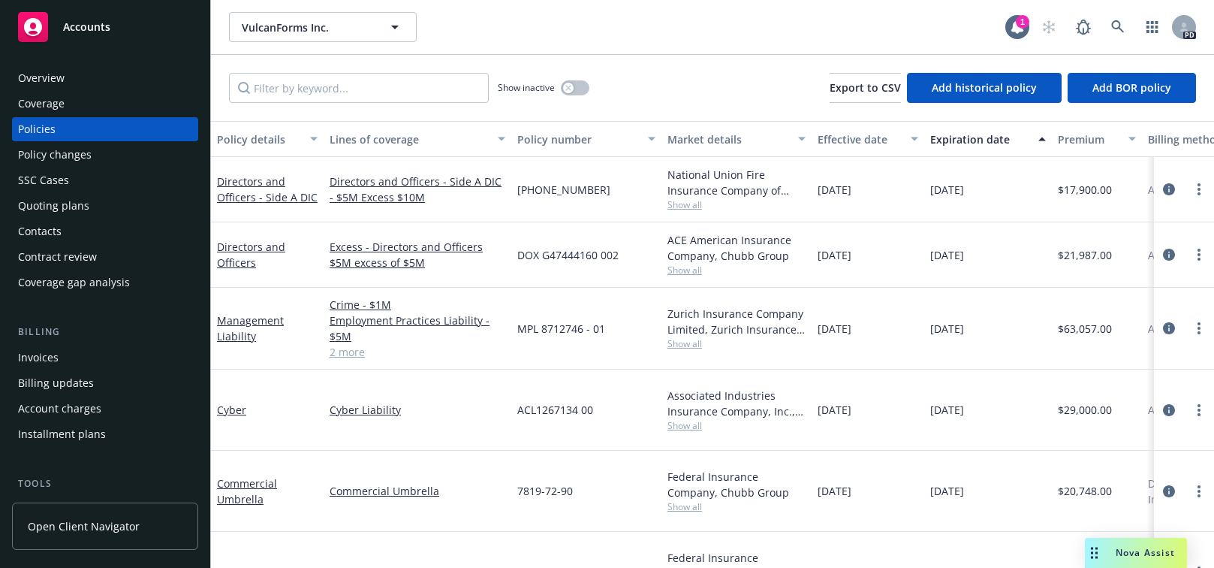
click at [47, 77] on div "Overview" at bounding box center [41, 78] width 47 height 24
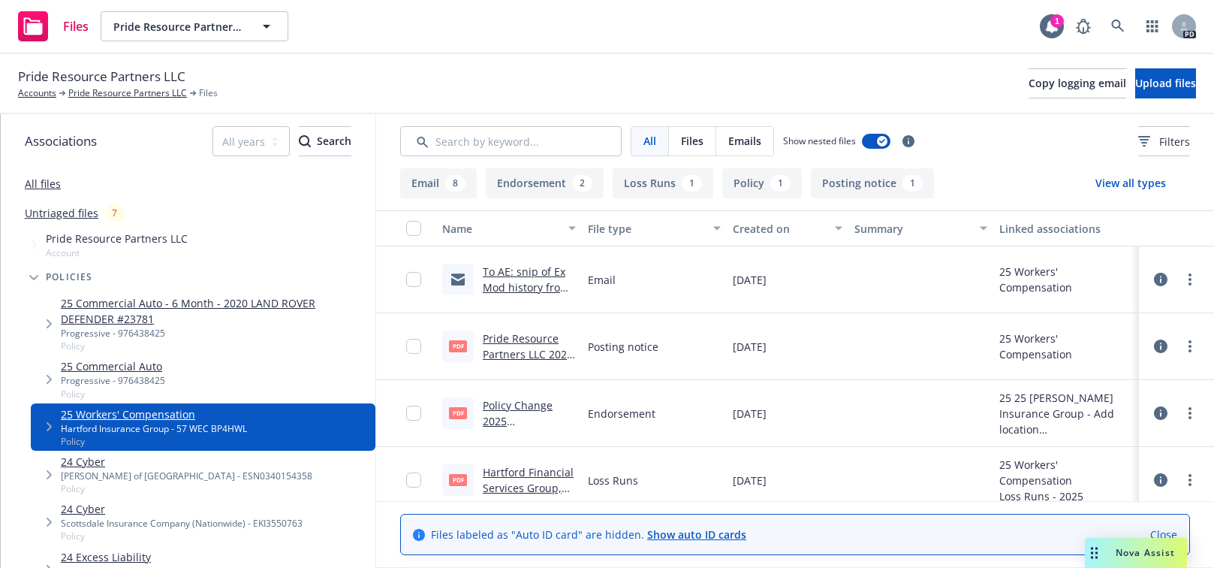
scroll to position [4, 0]
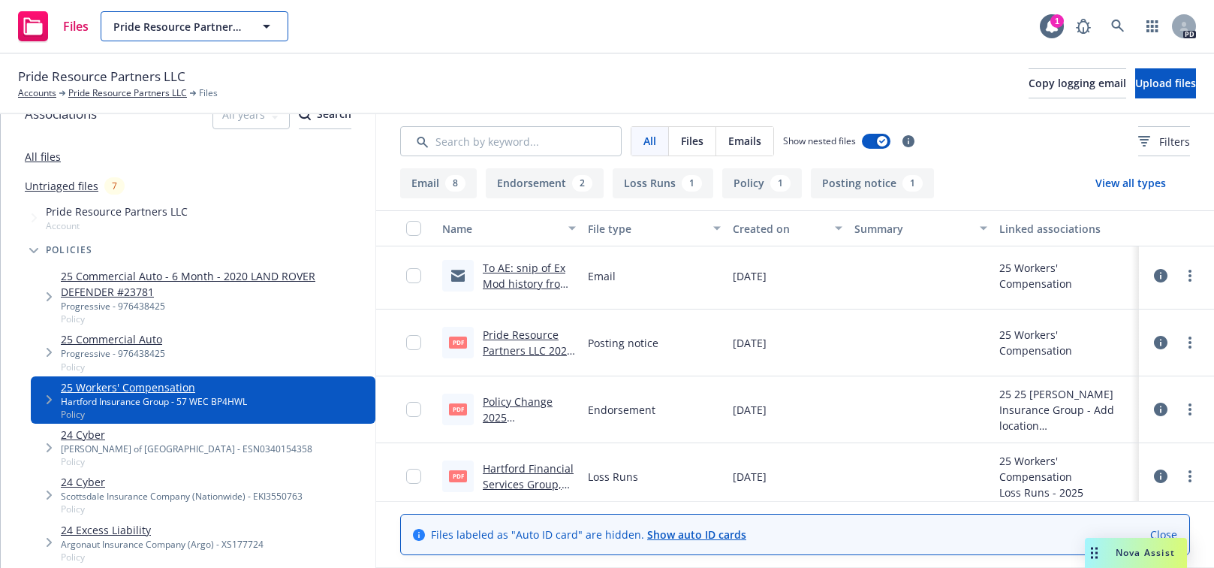
click at [267, 25] on icon "button" at bounding box center [267, 27] width 8 height 4
